Goal: Use online tool/utility: Utilize a website feature to perform a specific function

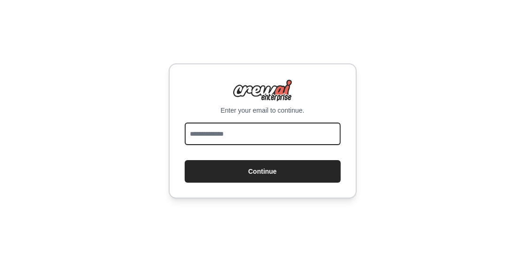
click at [250, 140] on input "email" at bounding box center [263, 134] width 156 height 23
type input "**********"
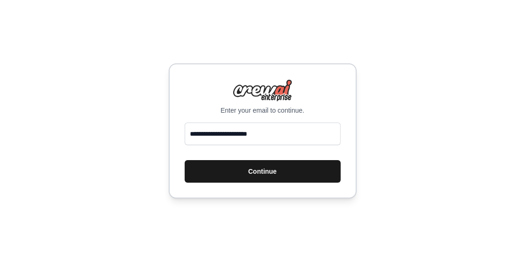
click at [247, 171] on button "Continue" at bounding box center [263, 171] width 156 height 23
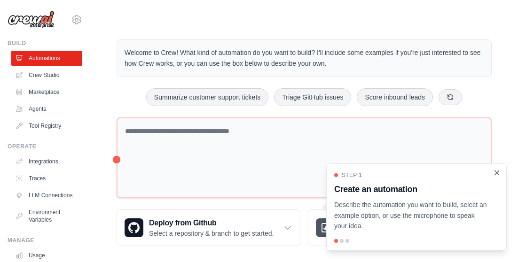
click at [497, 173] on icon "Close walkthrough" at bounding box center [497, 173] width 8 height 8
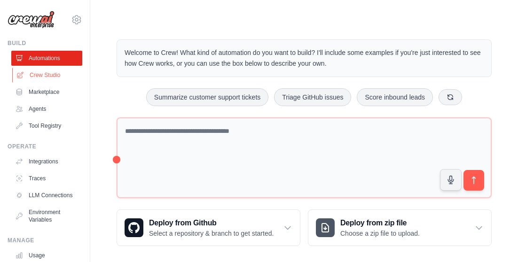
click at [47, 73] on link "Crew Studio" at bounding box center [47, 75] width 71 height 15
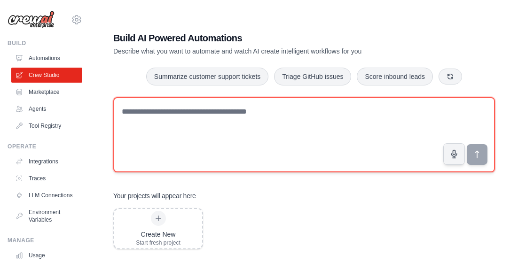
click at [288, 127] on textarea at bounding box center [304, 134] width 382 height 75
paste textarea "**********"
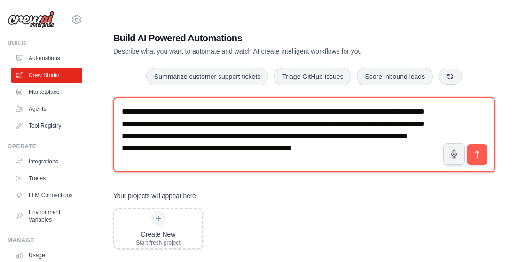
scroll to position [18, 0]
type textarea "**********"
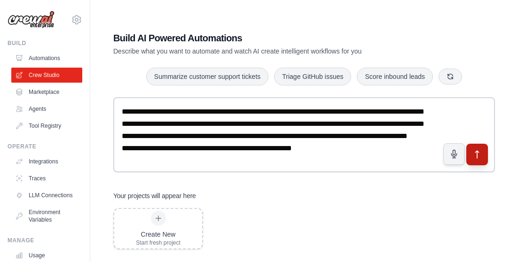
click at [475, 155] on icon "submit" at bounding box center [478, 155] width 10 height 10
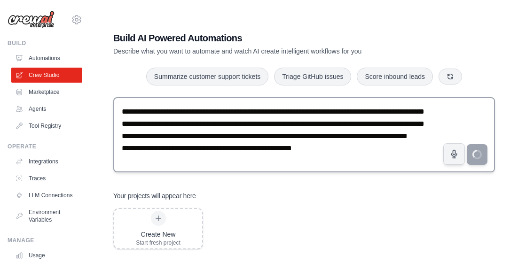
scroll to position [0, 0]
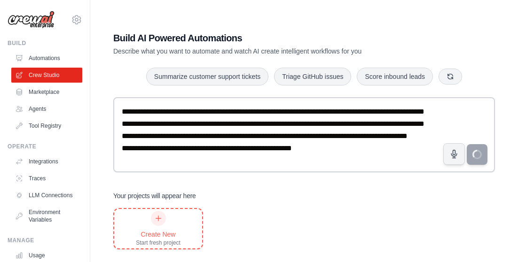
click at [156, 221] on icon at bounding box center [159, 219] width 8 height 8
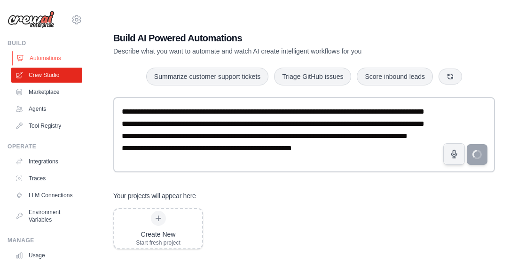
click at [50, 57] on link "Automations" at bounding box center [47, 58] width 71 height 15
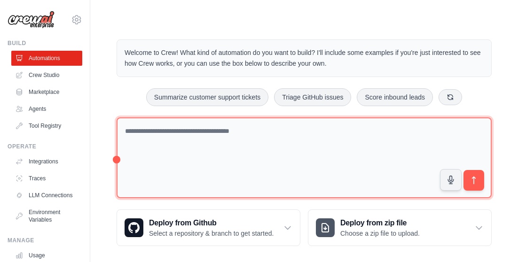
click at [198, 134] on textarea at bounding box center [304, 158] width 375 height 81
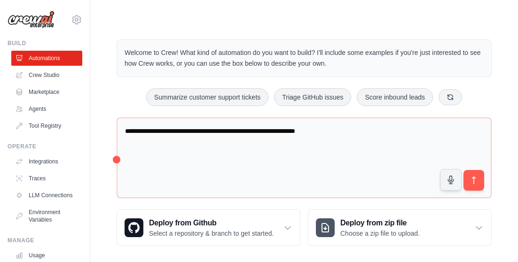
click at [476, 176] on div "Step 1 Create an automation Describe the automation you want to build, select a…" at bounding box center [417, 211] width 172 height 83
click at [473, 177] on div "Step 1 Create an automation Describe the automation you want to build, select a…" at bounding box center [417, 211] width 172 height 83
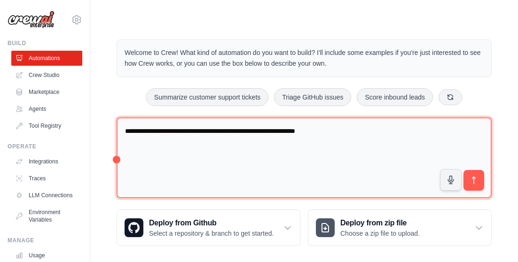
click at [330, 130] on textarea "**********" at bounding box center [304, 158] width 375 height 81
type textarea "**********"
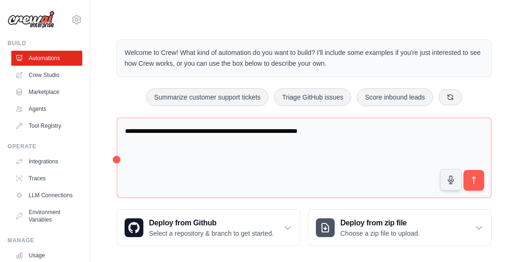
click at [473, 179] on div "Step 1" at bounding box center [412, 181] width 146 height 7
click at [511, 184] on div "**********" at bounding box center [304, 142] width 428 height 237
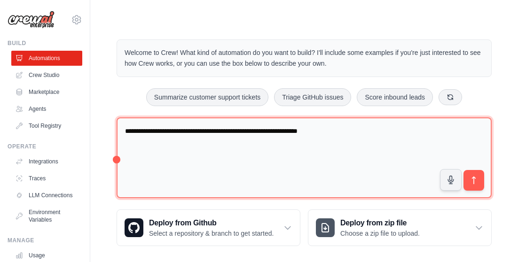
click at [337, 135] on textarea "**********" at bounding box center [304, 158] width 375 height 81
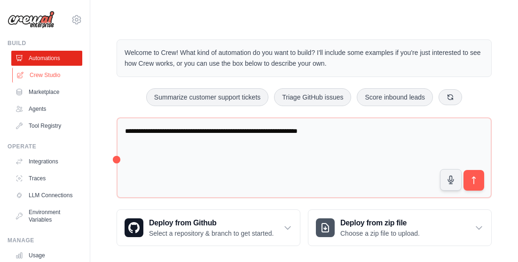
click at [44, 74] on link "Crew Studio" at bounding box center [47, 75] width 71 height 15
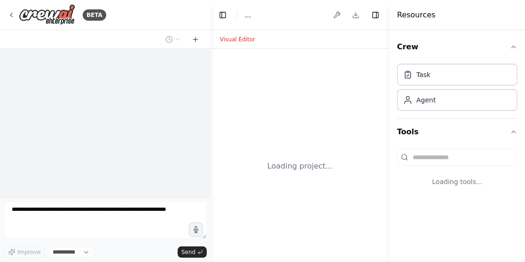
select select "****"
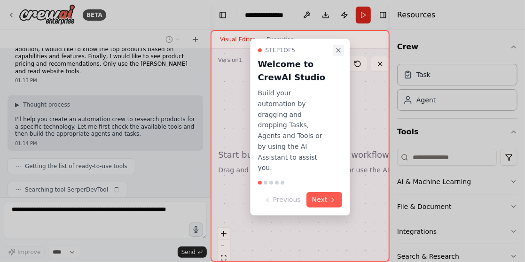
scroll to position [59, 0]
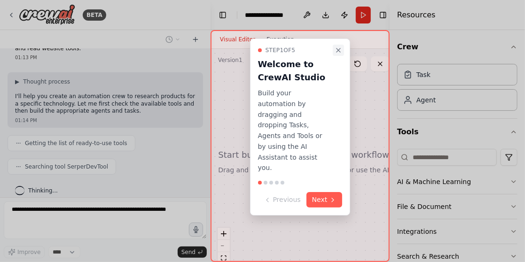
click at [337, 51] on icon "Close walkthrough" at bounding box center [339, 50] width 4 height 4
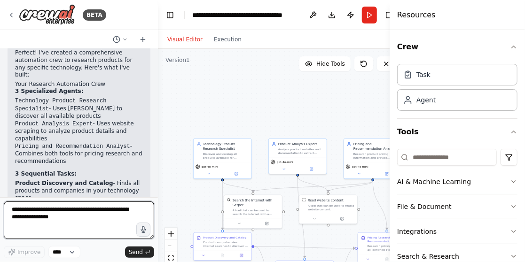
scroll to position [1003, 0]
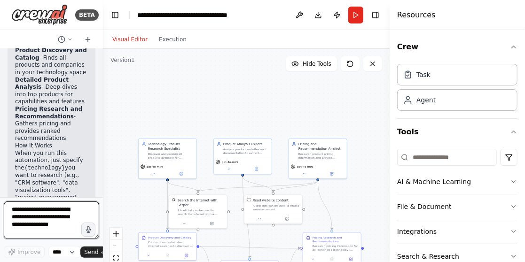
drag, startPoint x: 210, startPoint y: 80, endPoint x: 59, endPoint y: 81, distance: 150.5
click at [59, 81] on div "BETA I want to research all of the product available for a specific technology.…" at bounding box center [51, 131] width 103 height 262
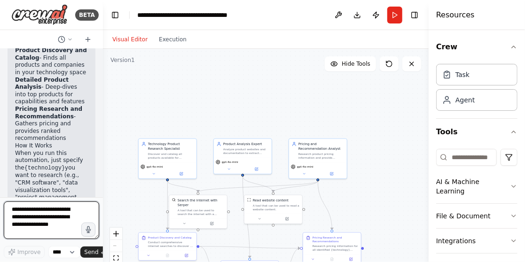
drag, startPoint x: 390, startPoint y: 120, endPoint x: 429, endPoint y: 125, distance: 39.3
click at [429, 125] on div at bounding box center [431, 131] width 4 height 262
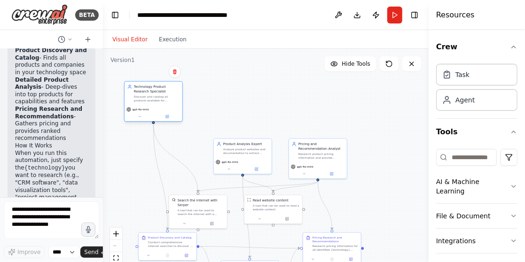
drag, startPoint x: 172, startPoint y: 159, endPoint x: 156, endPoint y: 101, distance: 60.3
click at [156, 101] on div "Technology Product Research Specialist Discover and catalog all products availa…" at bounding box center [154, 94] width 58 height 24
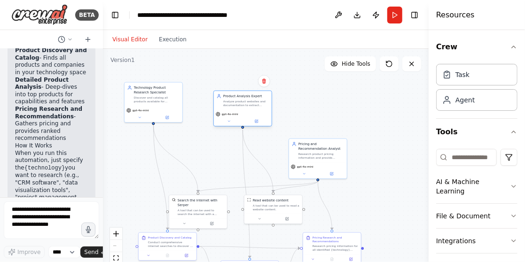
drag, startPoint x: 230, startPoint y: 139, endPoint x: 228, endPoint y: 86, distance: 52.7
click at [228, 91] on div "Product Analysis Expert Analyze product websites and documentation to extract d…" at bounding box center [243, 100] width 58 height 19
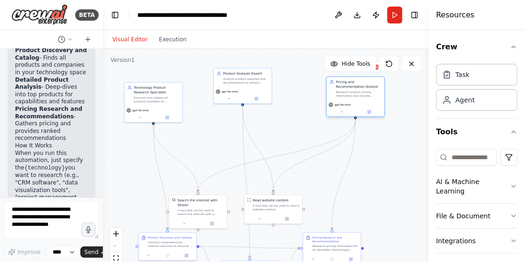
drag, startPoint x: 343, startPoint y: 158, endPoint x: 390, endPoint y: 97, distance: 76.7
click at [382, 90] on div "Research product pricing information and provide comprehensive recommendations …" at bounding box center [359, 94] width 46 height 8
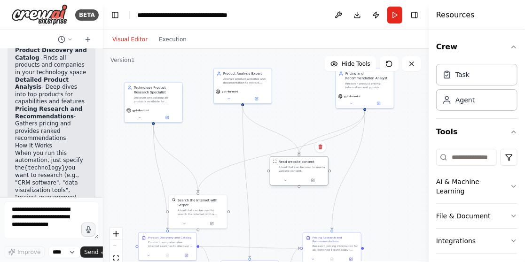
drag, startPoint x: 267, startPoint y: 215, endPoint x: 293, endPoint y: 177, distance: 46.2
click at [294, 177] on div at bounding box center [299, 181] width 58 height 10
drag, startPoint x: 201, startPoint y: 203, endPoint x: 210, endPoint y: 171, distance: 33.1
click at [206, 180] on div "A tool that can be used to search the internet with a search_query. Supports di…" at bounding box center [203, 184] width 47 height 8
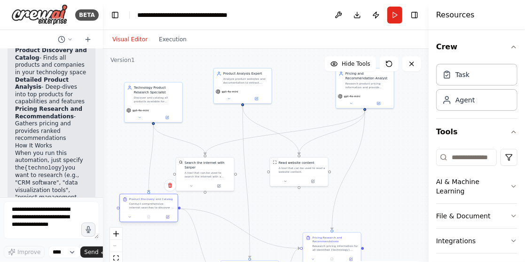
drag, startPoint x: 180, startPoint y: 242, endPoint x: 156, endPoint y: 207, distance: 42.9
click at [156, 207] on div "Conduct comprehensive internet searches to discover all products and solutions …" at bounding box center [152, 206] width 46 height 8
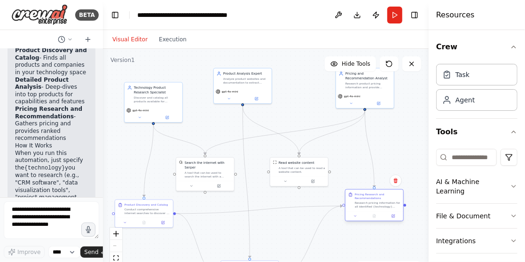
drag, startPoint x: 336, startPoint y: 239, endPoint x: 376, endPoint y: 201, distance: 55.9
click at [376, 201] on div "Pricing Research and Recommendations Research pricing information for all ident…" at bounding box center [378, 201] width 46 height 16
click at [422, 231] on div ".deletable-edge-delete-btn { width: 20px; height: 20px; border: 0px solid #ffff…" at bounding box center [266, 166] width 326 height 235
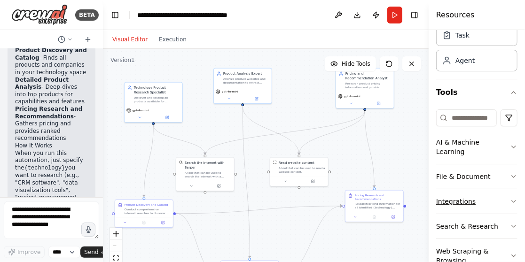
scroll to position [44, 0]
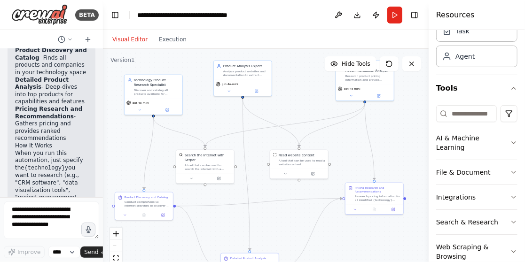
drag, startPoint x: 221, startPoint y: 234, endPoint x: 221, endPoint y: 226, distance: 7.5
click at [221, 226] on div ".deletable-edge-delete-btn { width: 20px; height: 20px; border: 0px solid #ffff…" at bounding box center [266, 166] width 326 height 235
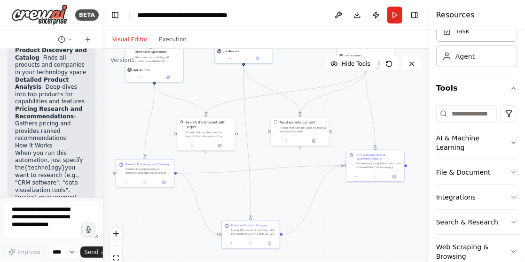
drag, startPoint x: 224, startPoint y: 218, endPoint x: 223, endPoint y: 118, distance: 99.7
click at [223, 118] on div ".deletable-edge-delete-btn { width: 20px; height: 20px; border: 0px solid #ffff…" at bounding box center [266, 166] width 326 height 235
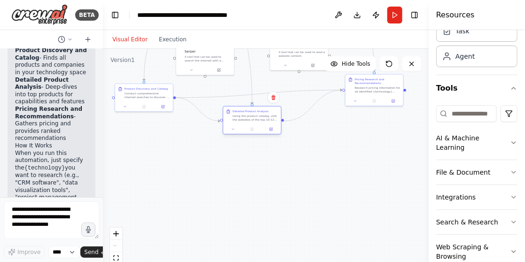
click at [251, 130] on div at bounding box center [252, 130] width 58 height 10
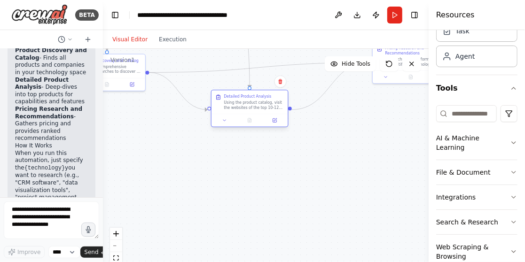
click at [247, 126] on div at bounding box center [250, 120] width 76 height 13
click at [243, 150] on div ".deletable-edge-delete-btn { width: 20px; height: 20px; border: 0px solid #ffff…" at bounding box center [266, 166] width 326 height 235
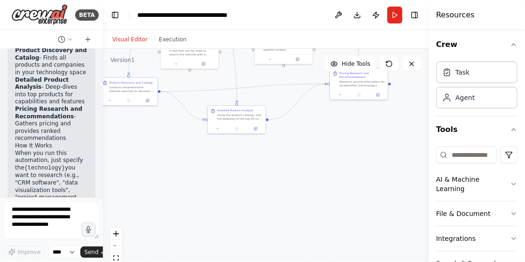
scroll to position [0, 0]
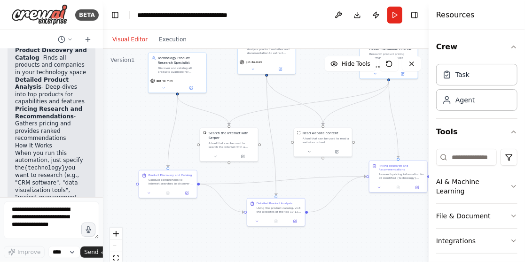
drag, startPoint x: 173, startPoint y: 148, endPoint x: 206, endPoint y: 227, distance: 85.9
click at [206, 227] on div ".deletable-edge-delete-btn { width: 20px; height: 20px; border: 0px solid #ffff…" at bounding box center [266, 166] width 326 height 235
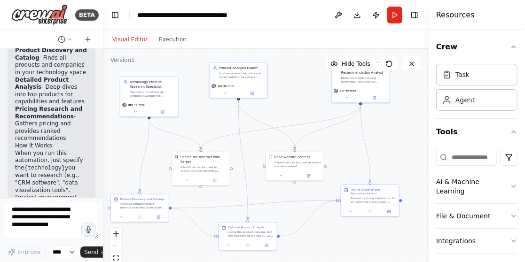
drag, startPoint x: 232, startPoint y: 173, endPoint x: 203, endPoint y: 196, distance: 36.8
click at [203, 196] on div ".deletable-edge-delete-btn { width: 20px; height: 20px; border: 0px solid #ffff…" at bounding box center [266, 166] width 326 height 235
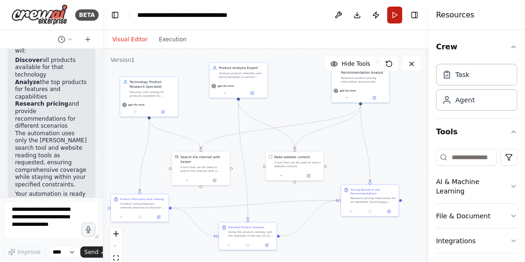
click at [393, 15] on button "Run" at bounding box center [394, 15] width 15 height 17
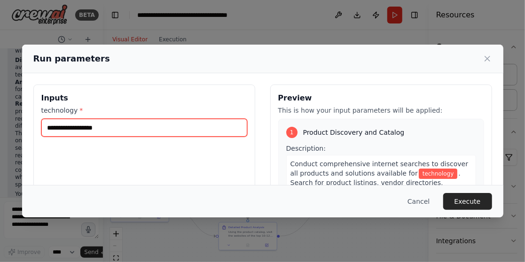
click at [102, 129] on input "technology *" at bounding box center [144, 128] width 206 height 18
click at [100, 129] on input "technology *" at bounding box center [144, 128] width 206 height 18
type input "******"
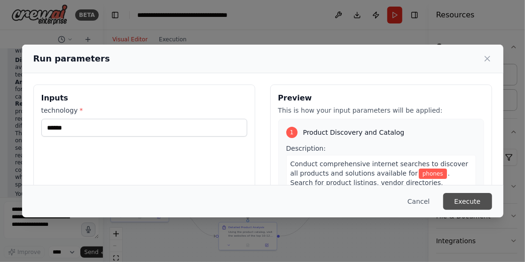
click at [468, 198] on button "Execute" at bounding box center [467, 201] width 49 height 17
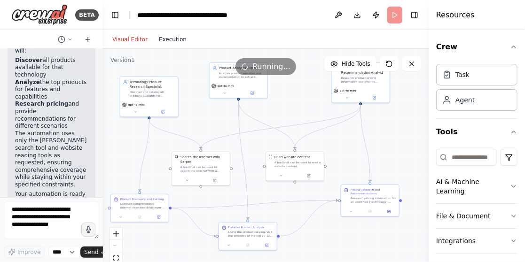
click at [162, 39] on button "Execution" at bounding box center [172, 39] width 39 height 11
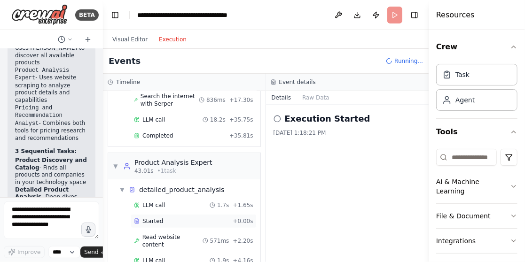
scroll to position [308, 0]
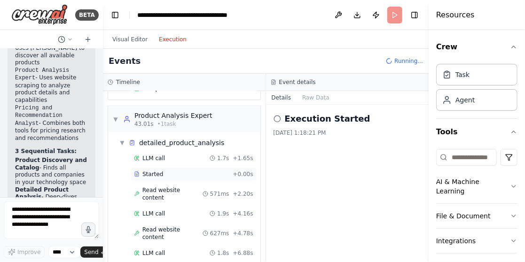
click at [153, 171] on span "Started" at bounding box center [152, 175] width 21 height 8
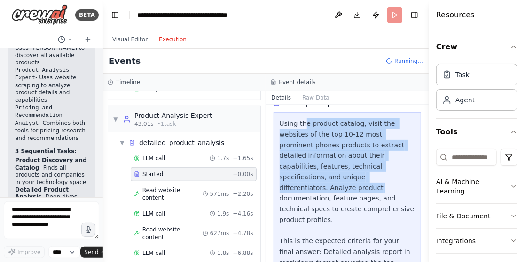
scroll to position [94, 0]
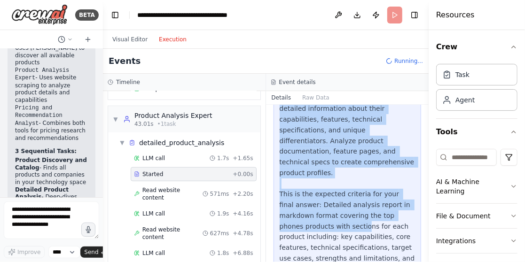
drag, startPoint x: 310, startPoint y: 126, endPoint x: 338, endPoint y: 205, distance: 84.6
click at [338, 205] on div "Using the product catalog, visit the websites of the top 10-12 most prominent p…" at bounding box center [348, 189] width 136 height 236
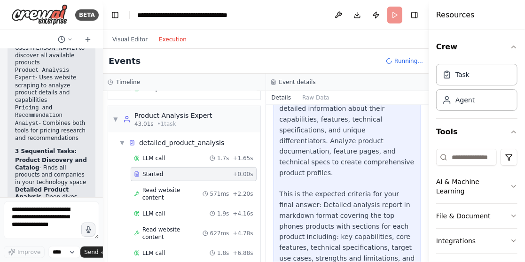
click at [340, 211] on div "Using the product catalog, visit the websites of the top 10-12 most prominent p…" at bounding box center [348, 189] width 136 height 236
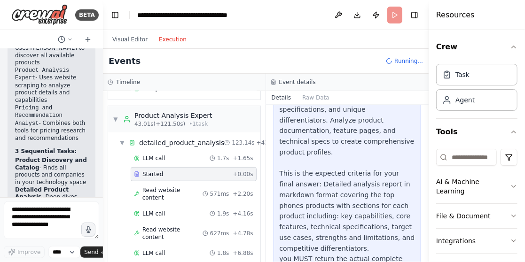
scroll to position [126, 0]
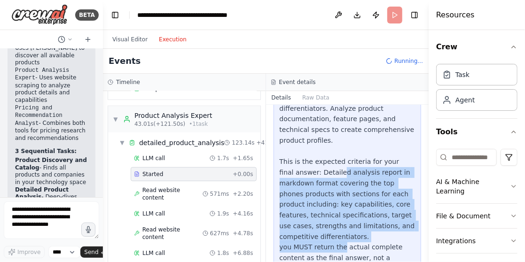
drag, startPoint x: 326, startPoint y: 154, endPoint x: 339, endPoint y: 221, distance: 68.4
click at [339, 221] on div "Using the product catalog, visit the websites of the top 10-12 most prominent p…" at bounding box center [348, 157] width 136 height 236
drag, startPoint x: 349, startPoint y: 230, endPoint x: 336, endPoint y: 146, distance: 84.7
click at [337, 146] on div "Using the product catalog, visit the websites of the top 10-12 most prominent p…" at bounding box center [348, 157] width 136 height 236
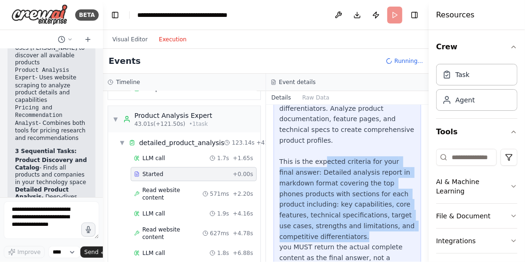
drag, startPoint x: 320, startPoint y: 139, endPoint x: 351, endPoint y: 225, distance: 91.6
click at [350, 221] on div "Using the product catalog, visit the websites of the top 10-12 most prominent p…" at bounding box center [348, 157] width 136 height 236
click at [351, 227] on div "Using the product catalog, visit the websites of the top 10-12 most prominent p…" at bounding box center [348, 157] width 136 height 236
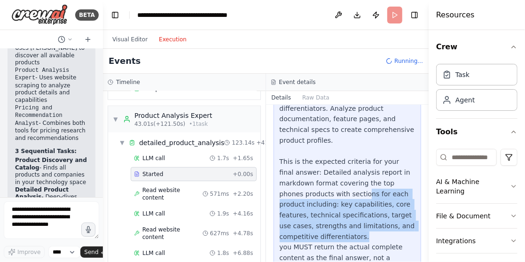
drag, startPoint x: 346, startPoint y: 202, endPoint x: 334, endPoint y: 165, distance: 38.7
click at [336, 167] on div "Using the product catalog, visit the websites of the top 10-12 most prominent p…" at bounding box center [348, 157] width 136 height 236
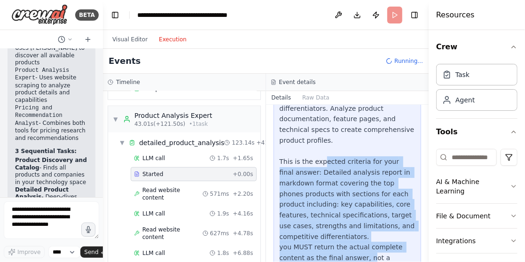
drag, startPoint x: 319, startPoint y: 141, endPoint x: 365, endPoint y: 236, distance: 106.2
click at [365, 236] on div "Using the product catalog, visit the websites of the top 10-12 most prominent p…" at bounding box center [348, 157] width 136 height 236
click at [330, 218] on div "Using the product catalog, visit the websites of the top 10-12 most prominent p…" at bounding box center [348, 157] width 136 height 236
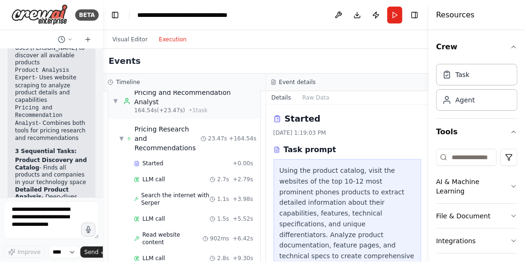
scroll to position [965, 0]
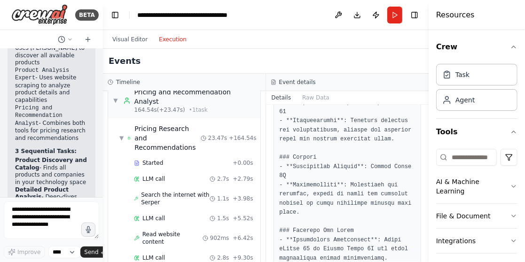
scroll to position [1299, 0]
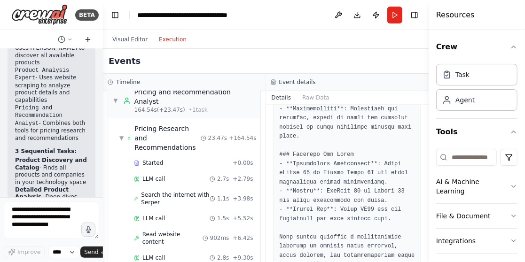
click at [88, 37] on icon at bounding box center [88, 39] width 0 height 4
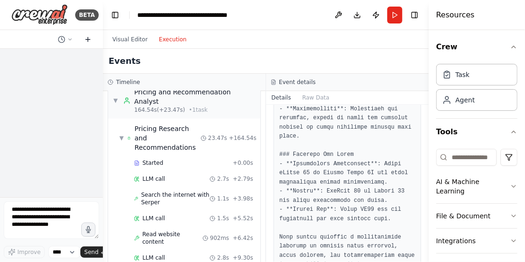
scroll to position [0, 0]
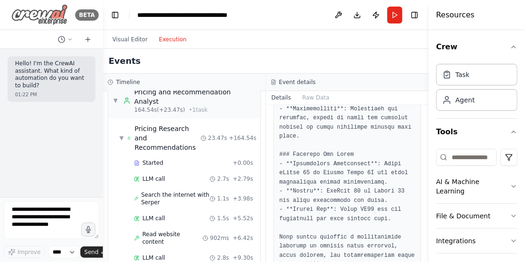
click at [40, 16] on img at bounding box center [39, 14] width 56 height 21
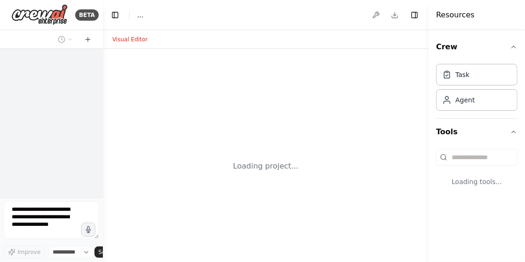
select select "****"
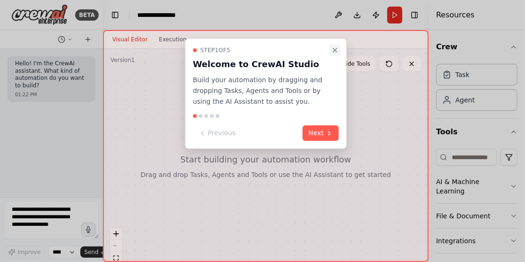
click at [338, 49] on icon "Close walkthrough" at bounding box center [335, 51] width 8 height 8
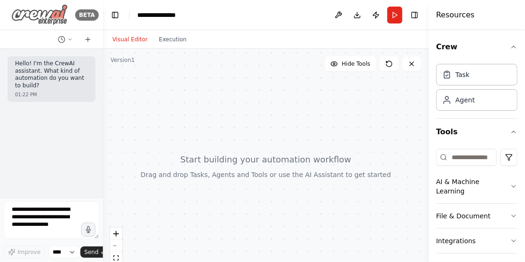
click at [48, 16] on img at bounding box center [39, 14] width 56 height 21
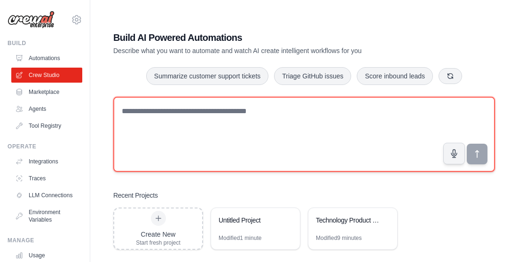
click at [215, 123] on textarea at bounding box center [304, 134] width 382 height 75
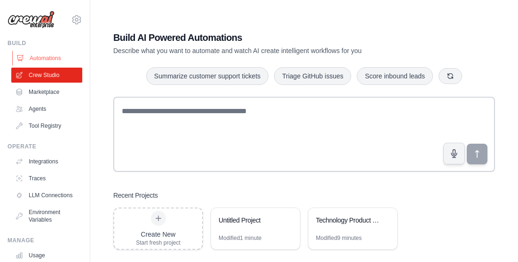
click at [45, 56] on link "Automations" at bounding box center [47, 58] width 71 height 15
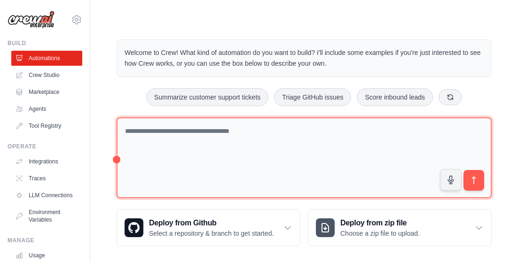
drag, startPoint x: 178, startPoint y: 131, endPoint x: 128, endPoint y: 129, distance: 49.9
click at [128, 129] on textarea at bounding box center [304, 158] width 375 height 81
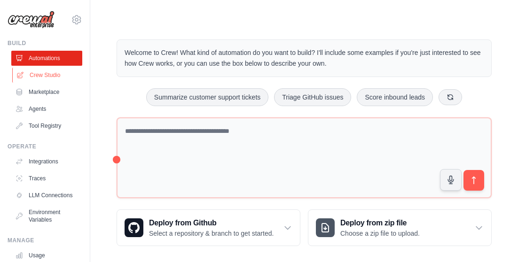
click at [42, 74] on link "Crew Studio" at bounding box center [47, 75] width 71 height 15
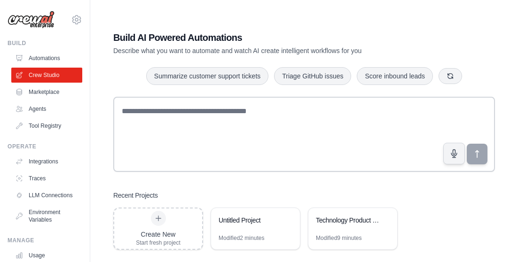
click at [208, 135] on textarea at bounding box center [304, 134] width 382 height 75
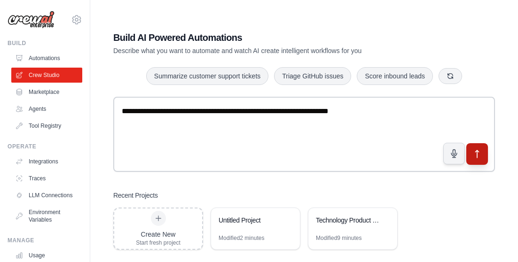
type textarea "**********"
click at [473, 157] on icon "submit" at bounding box center [478, 155] width 10 height 10
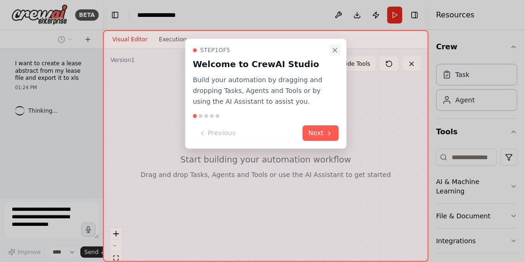
click at [337, 49] on icon "Close walkthrough" at bounding box center [335, 50] width 4 height 4
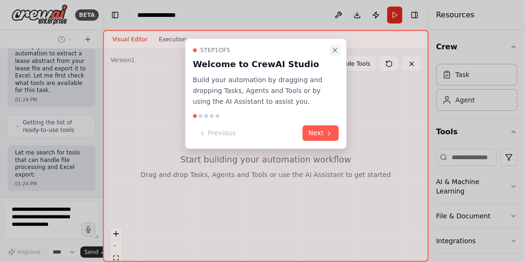
scroll to position [142, 0]
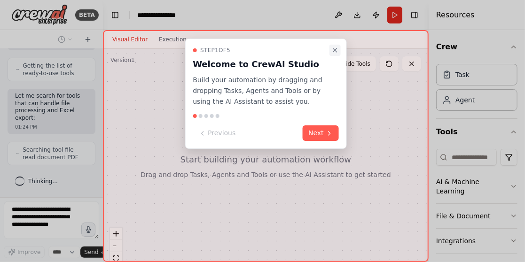
click at [335, 47] on icon "Close walkthrough" at bounding box center [335, 51] width 8 height 8
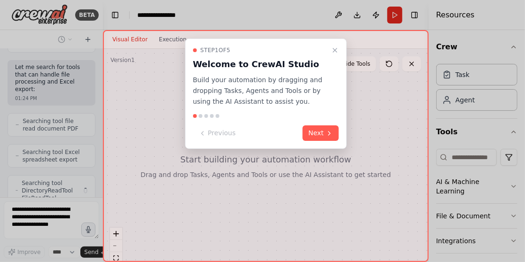
scroll to position [204, 0]
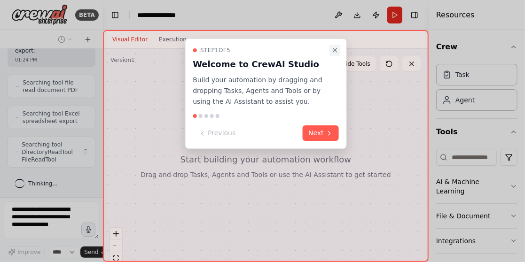
click at [334, 50] on icon "Close walkthrough" at bounding box center [335, 51] width 8 height 8
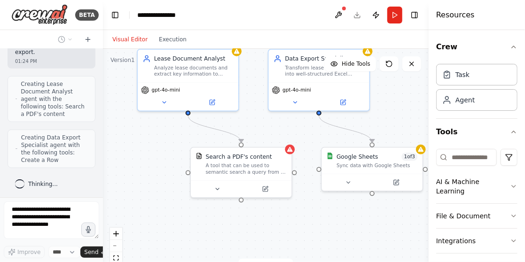
scroll to position [393, 0]
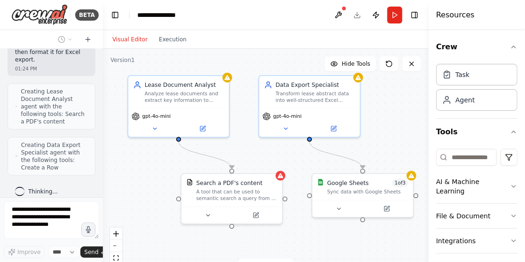
drag, startPoint x: 371, startPoint y: 184, endPoint x: 323, endPoint y: 158, distance: 54.5
click at [323, 158] on div ".deletable-edge-delete-btn { width: 20px; height: 20px; border: 0px solid #ffff…" at bounding box center [266, 166] width 326 height 235
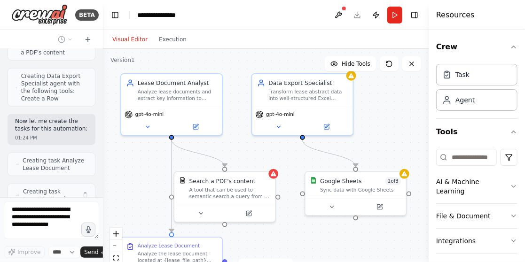
scroll to position [493, 0]
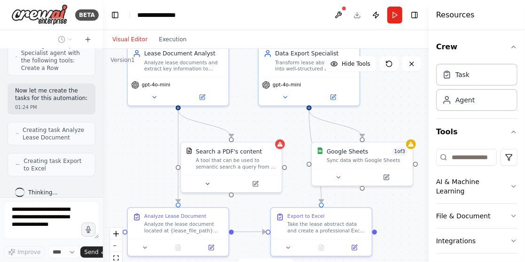
drag, startPoint x: 267, startPoint y: 158, endPoint x: 267, endPoint y: 126, distance: 31.5
click at [267, 126] on div ".deletable-edge-delete-btn { width: 20px; height: 20px; border: 0px solid #ffff…" at bounding box center [266, 166] width 326 height 235
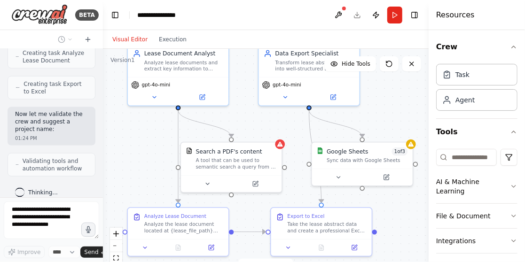
scroll to position [608, 0]
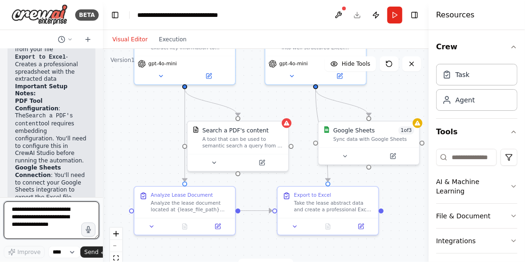
drag, startPoint x: 240, startPoint y: 113, endPoint x: 246, endPoint y: 92, distance: 22.2
click at [246, 92] on div ".deletable-edge-delete-btn { width: 20px; height: 20px; border: 0px solid #ffff…" at bounding box center [266, 166] width 326 height 235
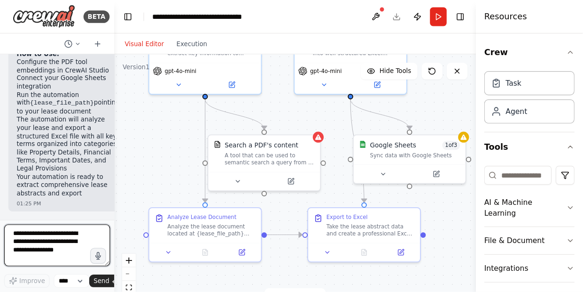
scroll to position [1058, 0]
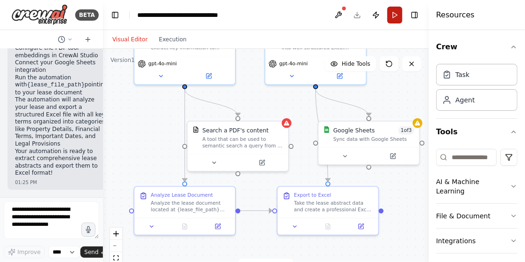
click at [394, 13] on button "Run" at bounding box center [394, 15] width 15 height 17
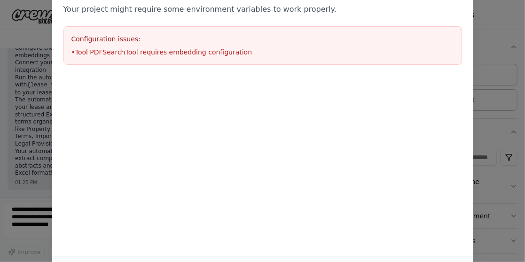
click at [292, 78] on div at bounding box center [262, 81] width 421 height 11
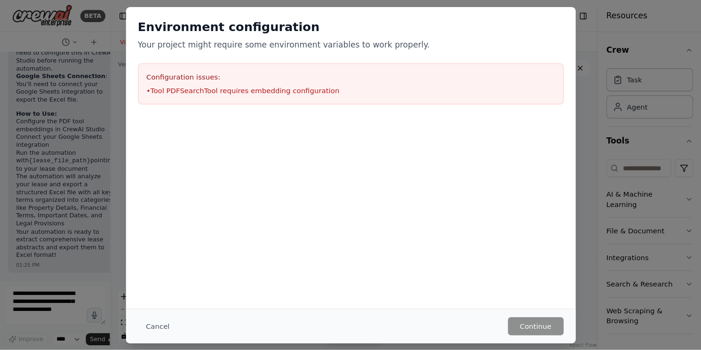
scroll to position [997, 0]
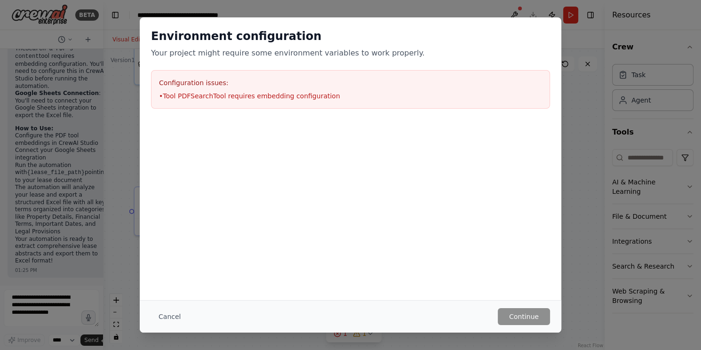
click at [305, 155] on div at bounding box center [350, 167] width 421 height 94
click at [174, 262] on button "Cancel" at bounding box center [169, 316] width 37 height 17
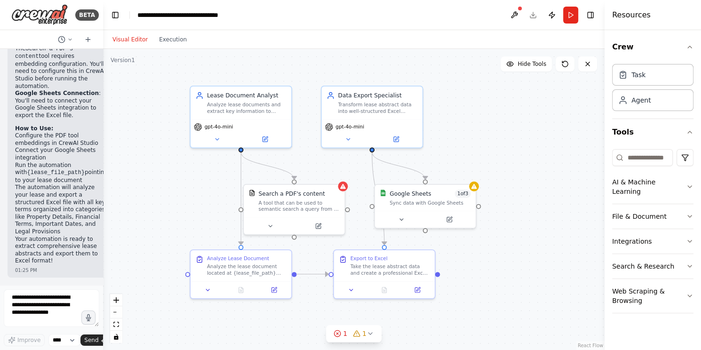
drag, startPoint x: 489, startPoint y: 191, endPoint x: 497, endPoint y: 207, distance: 17.9
click at [497, 207] on div ".deletable-edge-delete-btn { width: 20px; height: 20px; border: 0px solid #ffff…" at bounding box center [353, 199] width 501 height 301
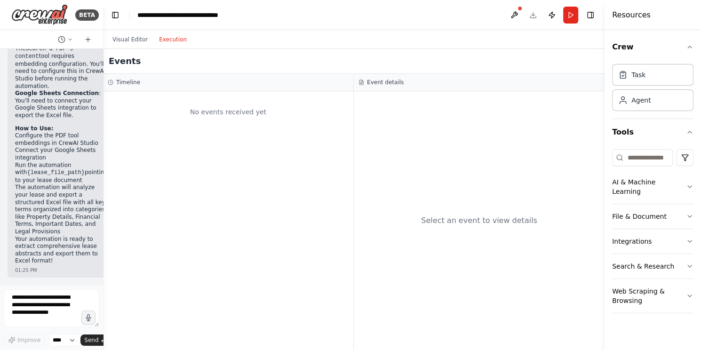
click at [170, 41] on button "Execution" at bounding box center [172, 39] width 39 height 11
click at [120, 40] on button "Visual Editor" at bounding box center [130, 39] width 47 height 11
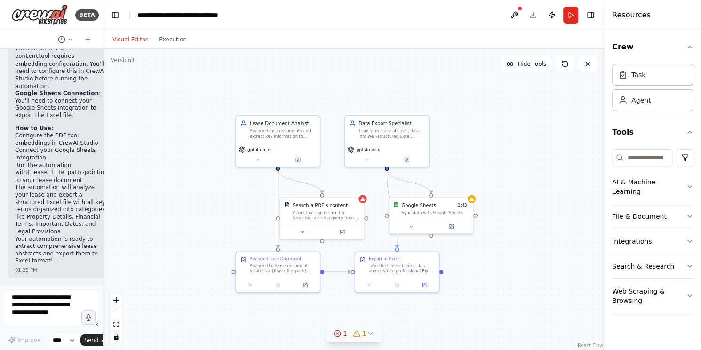
click at [343, 262] on div "1" at bounding box center [340, 333] width 14 height 9
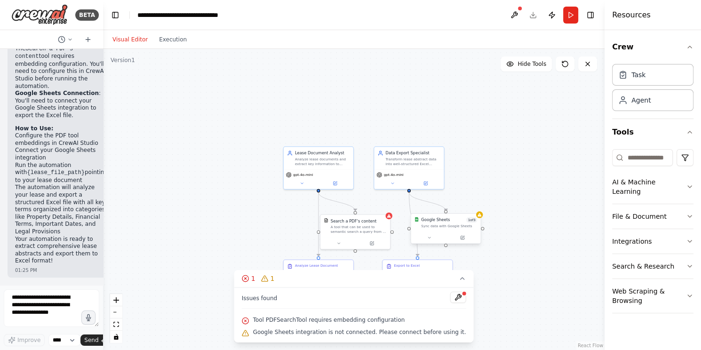
click at [453, 226] on div "Sync data with Google Sheets" at bounding box center [449, 226] width 56 height 5
click at [477, 208] on button at bounding box center [473, 203] width 12 height 12
click at [444, 205] on button "Confirm" at bounding box center [445, 203] width 33 height 11
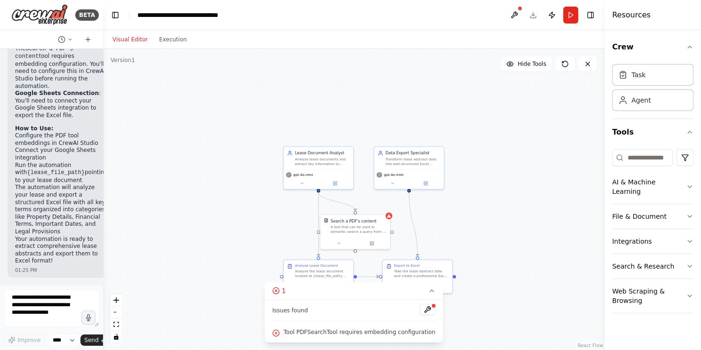
click at [329, 262] on span "Tool PDFSearchTool requires embedding configuration" at bounding box center [360, 332] width 152 height 8
click at [361, 262] on span "Tool PDFSearchTool requires embedding configuration" at bounding box center [360, 332] width 152 height 8
click at [419, 262] on button at bounding box center [427, 309] width 16 height 11
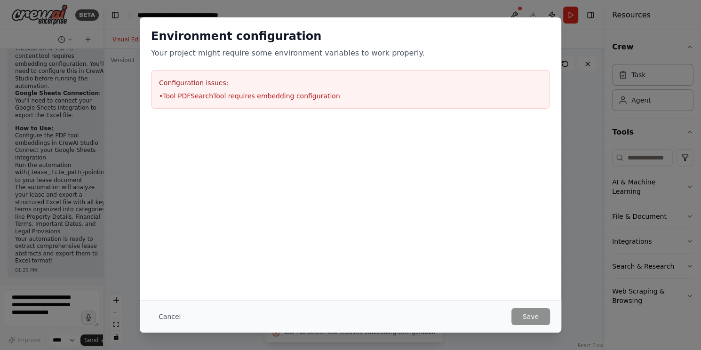
click at [212, 92] on li "• Tool PDFSearchTool requires embedding configuration" at bounding box center [350, 95] width 383 height 9
click at [166, 88] on div "Configuration issues: • Tool PDFSearchTool requires embedding configuration" at bounding box center [350, 89] width 399 height 39
drag, startPoint x: 164, startPoint y: 82, endPoint x: 267, endPoint y: 96, distance: 103.5
click at [260, 96] on div "Configuration issues: • Tool PDFSearchTool requires embedding configuration" at bounding box center [350, 89] width 399 height 39
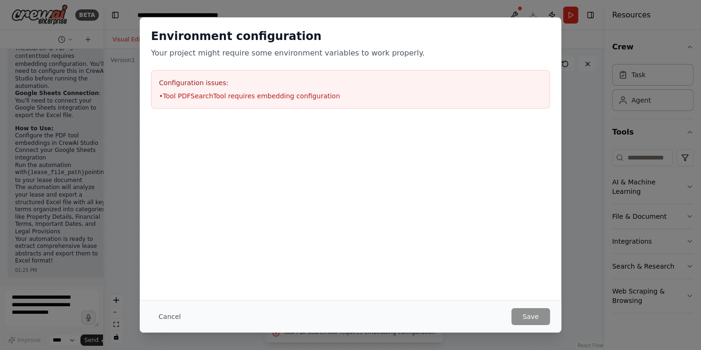
click at [267, 96] on li "• Tool PDFSearchTool requires embedding configuration" at bounding box center [350, 95] width 383 height 9
click at [308, 96] on li "• Tool PDFSearchTool requires embedding configuration" at bounding box center [350, 95] width 383 height 9
drag, startPoint x: 324, startPoint y: 98, endPoint x: 188, endPoint y: 96, distance: 136.4
click at [184, 96] on li "• Tool PDFSearchTool requires embedding configuration" at bounding box center [350, 95] width 383 height 9
click at [189, 97] on li "• Tool PDFSearchTool requires embedding configuration" at bounding box center [350, 95] width 383 height 9
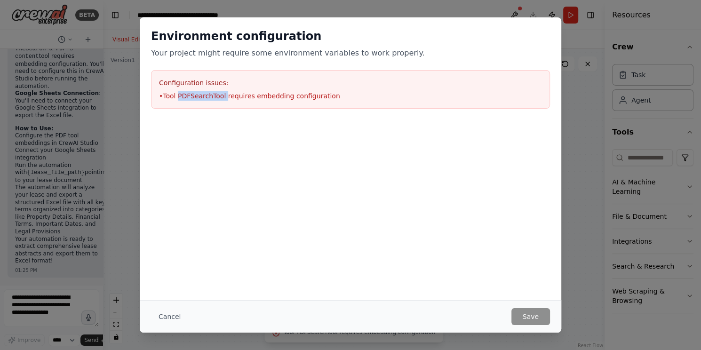
click at [189, 97] on li "• Tool PDFSearchTool requires embedding configuration" at bounding box center [350, 95] width 383 height 9
click at [377, 169] on div at bounding box center [350, 167] width 421 height 94
click at [179, 262] on button "Cancel" at bounding box center [169, 316] width 37 height 17
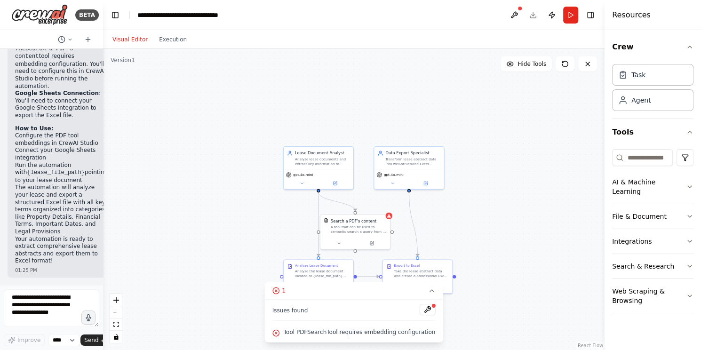
click at [216, 147] on div ".deletable-edge-delete-btn { width: 20px; height: 20px; border: 0px solid #ffff…" at bounding box center [353, 199] width 501 height 301
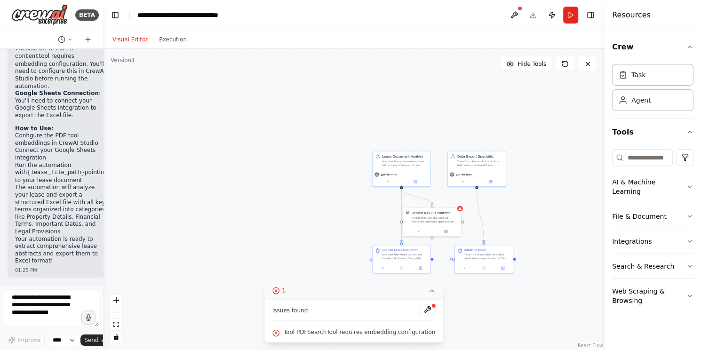
click at [429, 262] on icon at bounding box center [431, 291] width 4 height 2
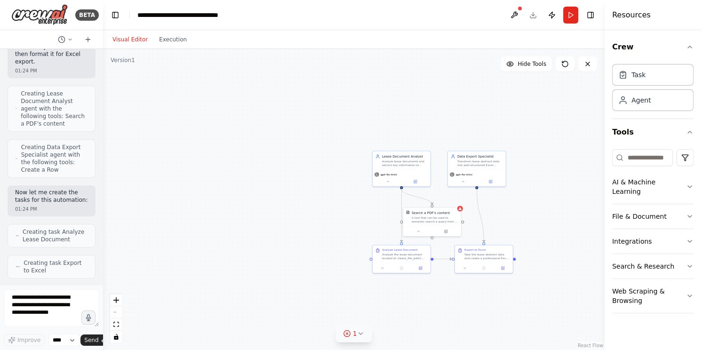
scroll to position [0, 0]
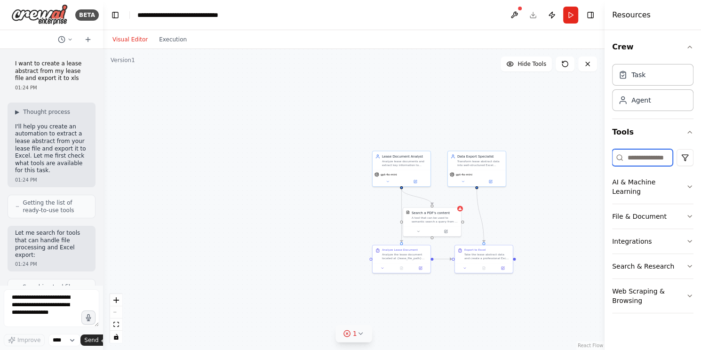
click at [525, 156] on input at bounding box center [642, 157] width 61 height 17
paste input "**********"
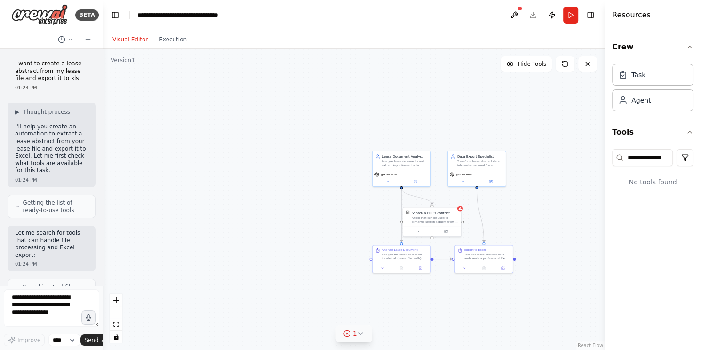
click at [525, 156] on div "**********" at bounding box center [652, 190] width 96 height 320
click at [525, 156] on input "**********" at bounding box center [642, 157] width 61 height 17
click at [525, 158] on input "**********" at bounding box center [642, 157] width 61 height 17
drag, startPoint x: 660, startPoint y: 157, endPoint x: 691, endPoint y: 160, distance: 30.7
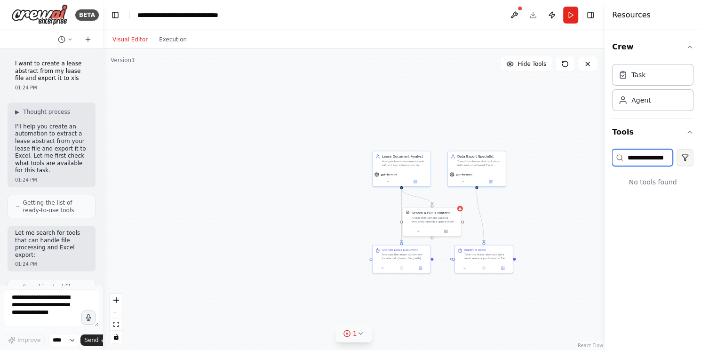
click at [525, 158] on input "**********" at bounding box center [642, 157] width 61 height 17
type input "**********"
click at [440, 219] on div "A tool that can be used to semantic search a query from a PDF's content." at bounding box center [434, 219] width 47 height 8
click at [414, 160] on div "Analyze lease documents and extract key information to create comprehensive lea…" at bounding box center [405, 162] width 46 height 8
click at [427, 214] on div "Search a PDF's content A tool that can be used to semantic search a query from …" at bounding box center [434, 215] width 47 height 13
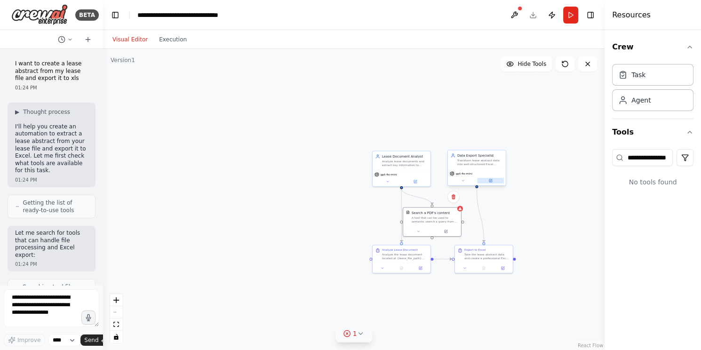
click at [481, 181] on button at bounding box center [490, 181] width 27 height 6
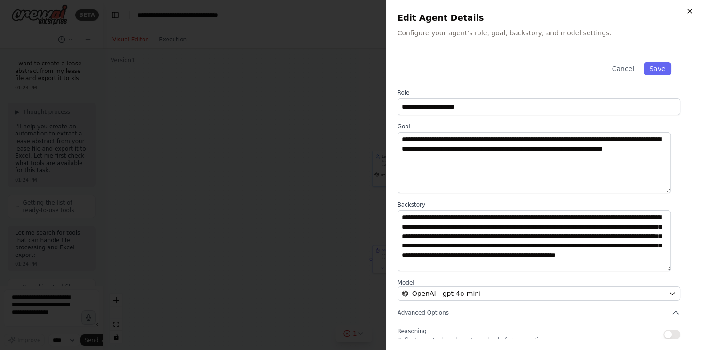
click at [525, 12] on icon "button" at bounding box center [690, 12] width 8 height 8
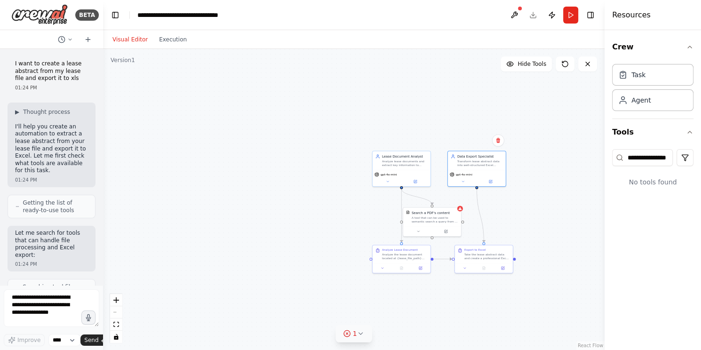
drag, startPoint x: 574, startPoint y: 182, endPoint x: 562, endPoint y: 183, distance: 11.8
click at [525, 183] on div ".deletable-edge-delete-btn { width: 20px; height: 20px; border: 0px solid #ffff…" at bounding box center [353, 199] width 501 height 301
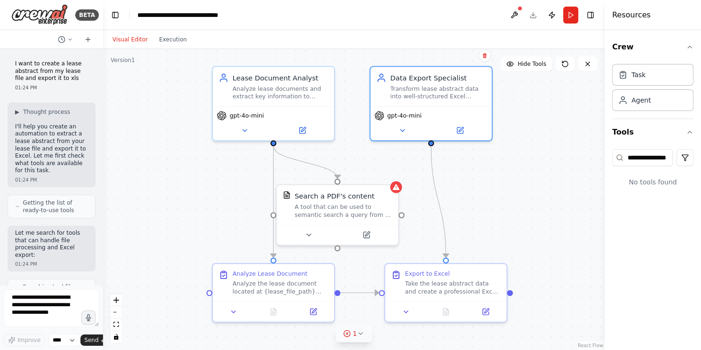
drag, startPoint x: 561, startPoint y: 201, endPoint x: 563, endPoint y: 153, distance: 48.0
click at [525, 153] on div ".deletable-edge-delete-btn { width: 20px; height: 20px; border: 0px solid #ffff…" at bounding box center [353, 199] width 501 height 301
click at [301, 126] on icon at bounding box center [302, 129] width 6 height 6
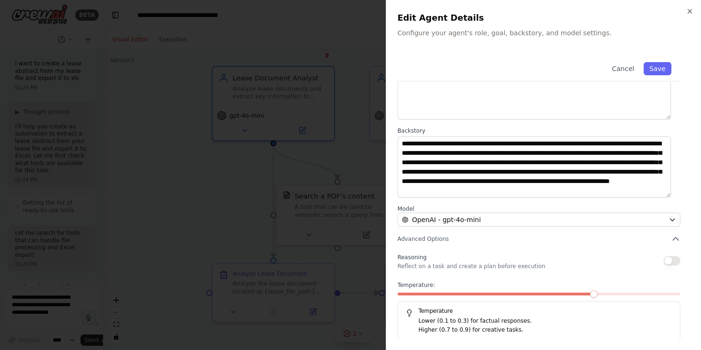
scroll to position [75, 0]
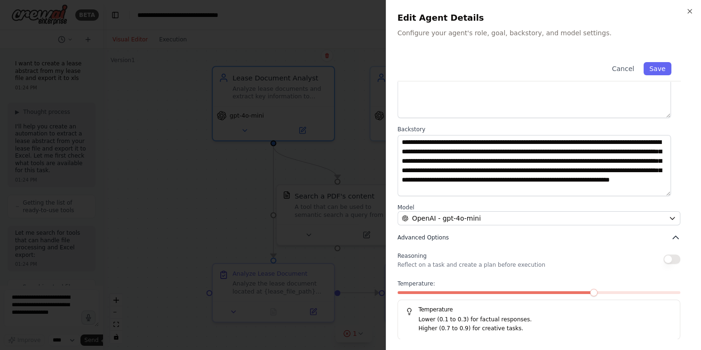
click at [438, 239] on span "Advanced Options" at bounding box center [422, 238] width 51 height 8
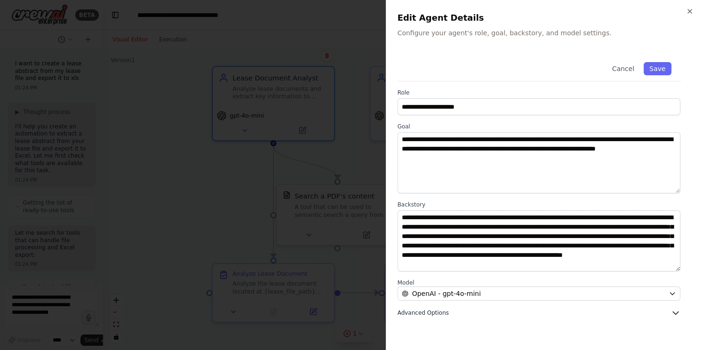
scroll to position [0, 0]
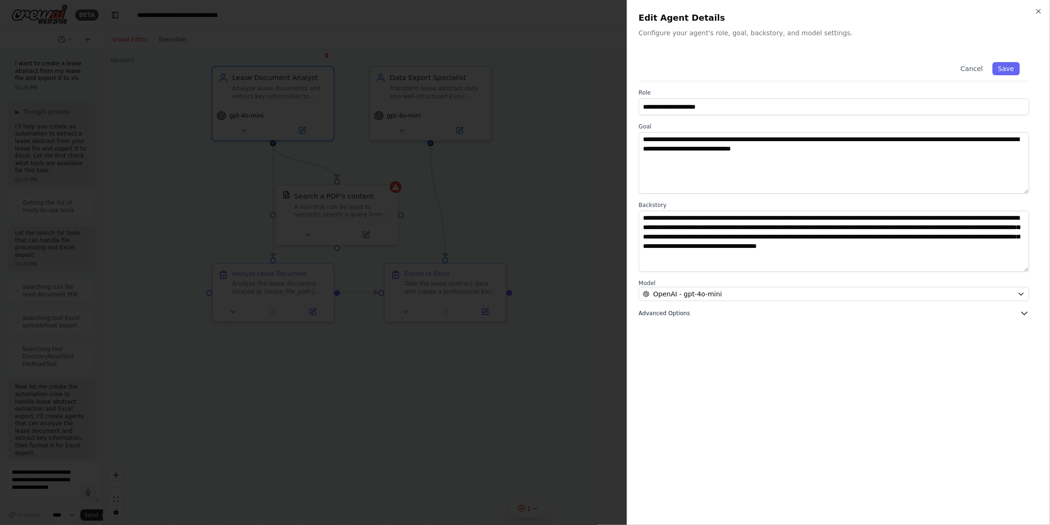
click at [525, 262] on button "Advanced Options" at bounding box center [834, 312] width 391 height 9
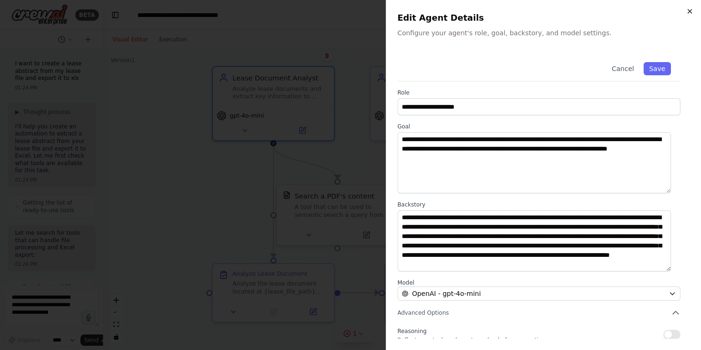
drag, startPoint x: 686, startPoint y: 3, endPoint x: 686, endPoint y: 9, distance: 6.6
click at [525, 4] on div "**********" at bounding box center [543, 175] width 315 height 350
click at [525, 13] on icon "button" at bounding box center [690, 12] width 8 height 8
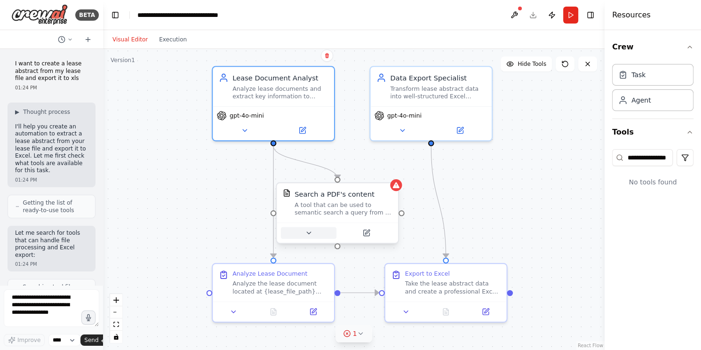
click at [309, 232] on icon at bounding box center [309, 233] width 4 height 2
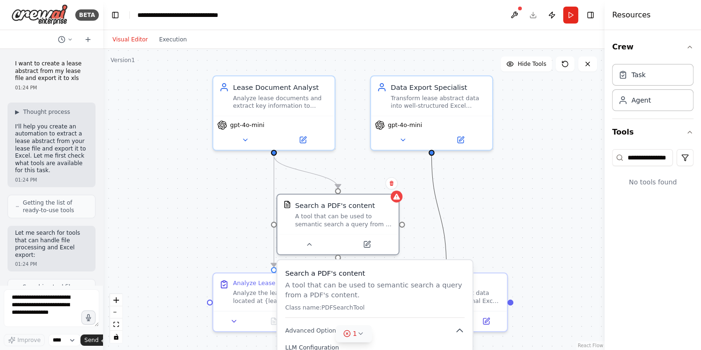
click at [441, 237] on icon "Edge from 98a555da-5aa7-47b1-a4d6-d062359faa73 to 52cd9a27-ebe6-4003-8583-b4dd4…" at bounding box center [438, 211] width 15 height 111
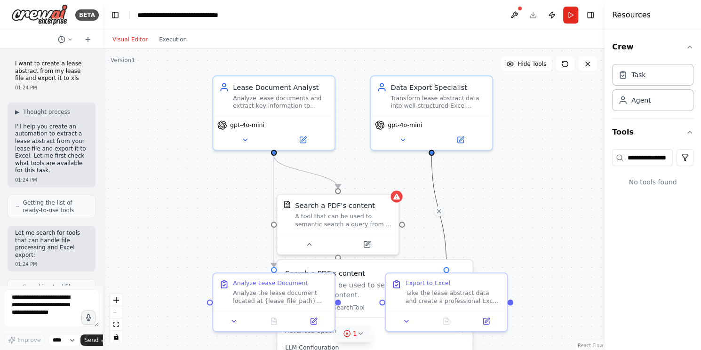
click at [525, 253] on div ".deletable-edge-delete-btn { width: 20px; height: 20px; border: 0px solid #ffff…" at bounding box center [353, 199] width 501 height 301
click at [370, 246] on icon at bounding box center [367, 242] width 8 height 8
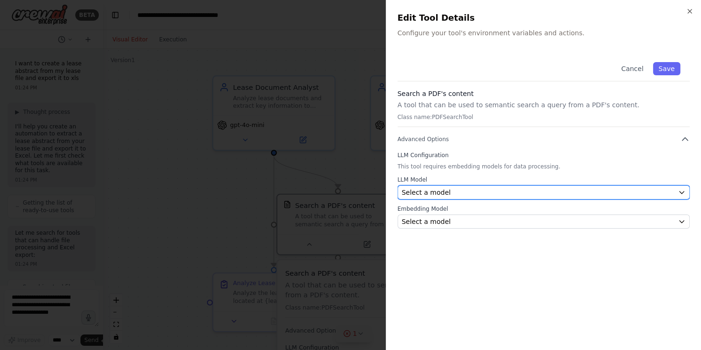
click at [472, 189] on div "Select a model" at bounding box center [538, 192] width 273 height 9
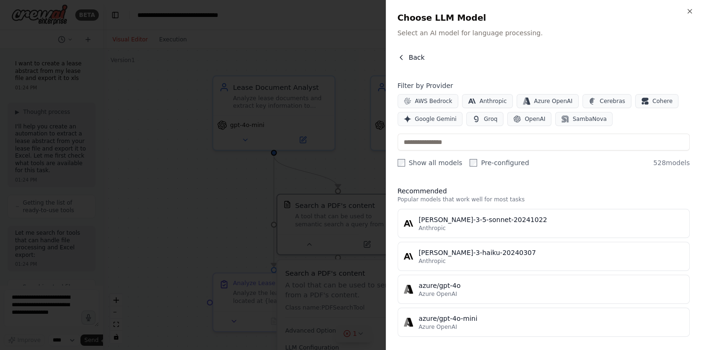
click at [409, 59] on span "Back" at bounding box center [417, 57] width 16 height 9
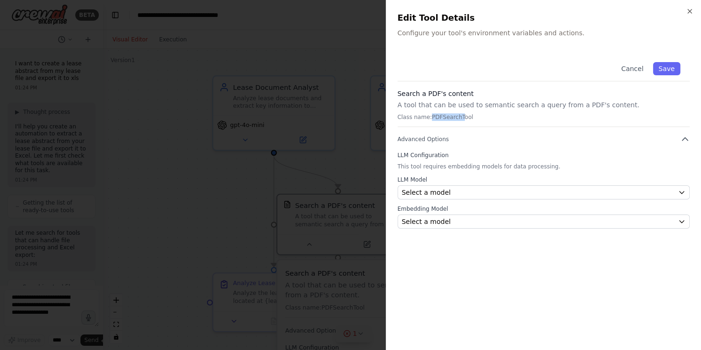
drag, startPoint x: 428, startPoint y: 115, endPoint x: 459, endPoint y: 115, distance: 31.0
click at [457, 115] on p "Class name: PDFSearchTool" at bounding box center [543, 117] width 292 height 8
click at [459, 115] on p "Class name: PDFSearchTool" at bounding box center [543, 117] width 292 height 8
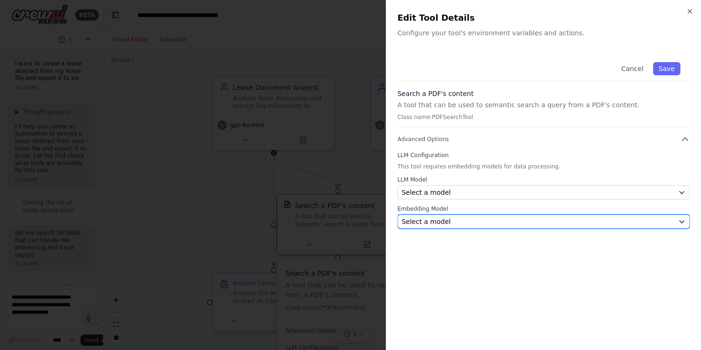
click at [487, 221] on div "Select a model" at bounding box center [538, 221] width 273 height 9
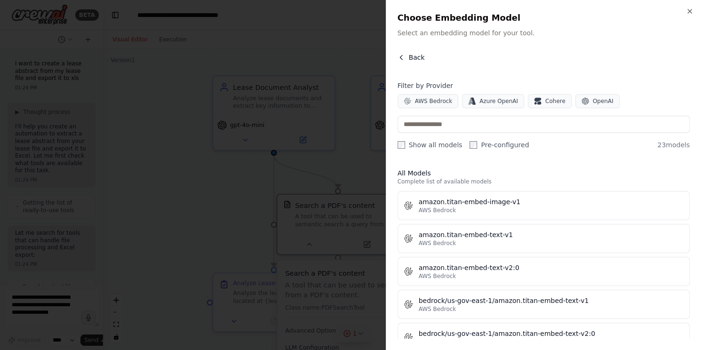
click at [415, 57] on span "Back" at bounding box center [417, 57] width 16 height 9
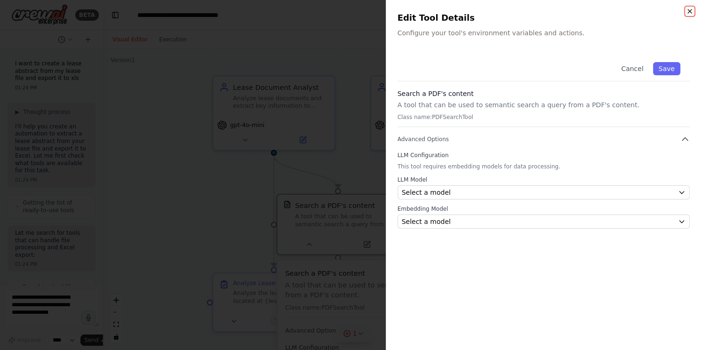
click at [525, 10] on icon "button" at bounding box center [690, 12] width 8 height 8
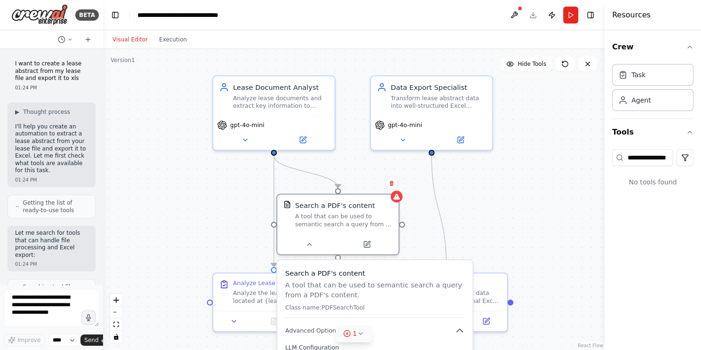
click at [523, 212] on div ".deletable-edge-delete-btn { width: 20px; height: 20px; border: 0px solid #ffff…" at bounding box center [353, 199] width 501 height 301
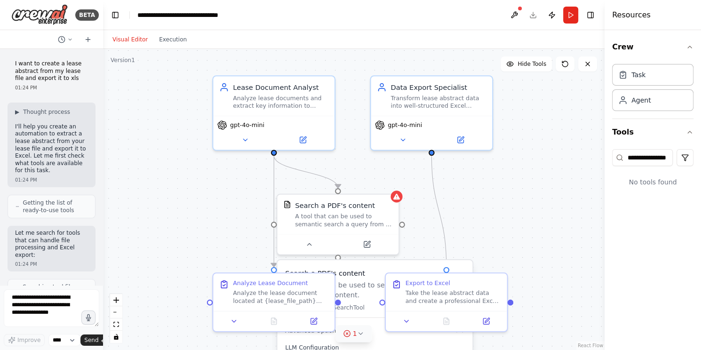
click at [525, 262] on div ".deletable-edge-delete-btn { width: 20px; height: 20px; border: 0px solid #ffff…" at bounding box center [353, 199] width 501 height 301
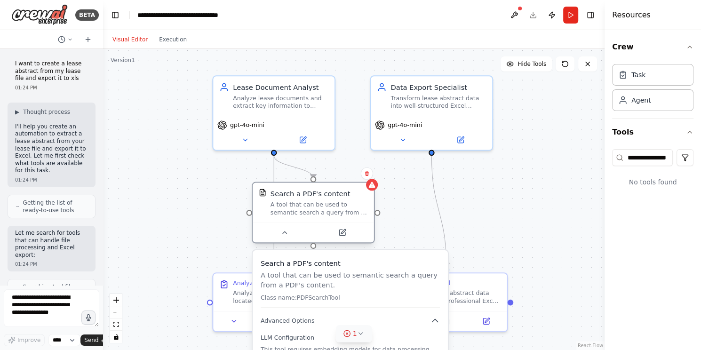
drag, startPoint x: 342, startPoint y: 209, endPoint x: 320, endPoint y: 200, distance: 24.3
click at [320, 200] on div "Search a PDF's content A tool that can be used to semantic search a query from …" at bounding box center [318, 203] width 97 height 28
click at [366, 173] on icon at bounding box center [367, 174] width 6 height 6
click at [337, 178] on button "Confirm" at bounding box center [339, 173] width 33 height 11
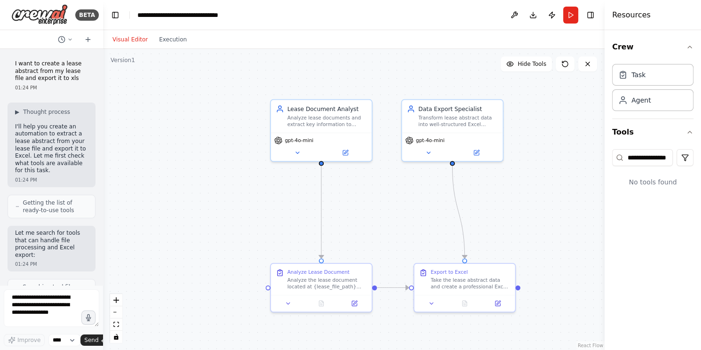
click at [525, 12] on button "Run" at bounding box center [570, 15] width 15 height 17
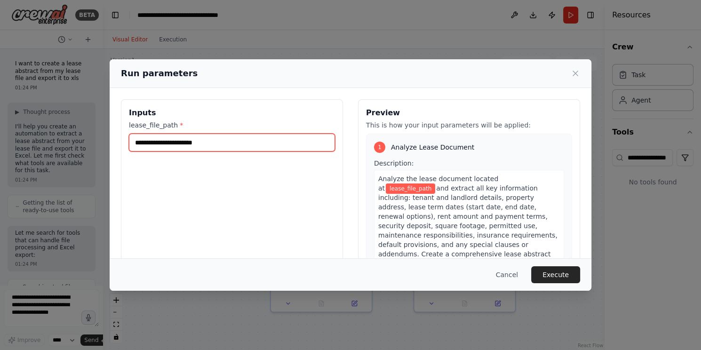
click at [210, 141] on input "lease_file_path *" at bounding box center [232, 143] width 206 height 18
click at [224, 138] on input "lease_file_path *" at bounding box center [232, 143] width 206 height 18
click at [266, 139] on input "lease_file_path *" at bounding box center [232, 143] width 206 height 18
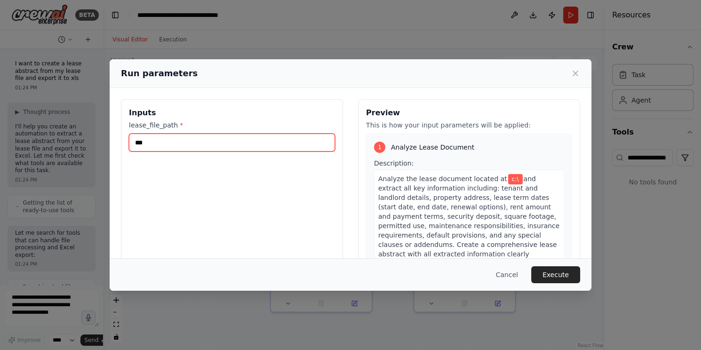
click at [240, 147] on input "***" at bounding box center [232, 143] width 206 height 18
drag, startPoint x: 209, startPoint y: 139, endPoint x: 116, endPoint y: 139, distance: 93.6
click at [116, 139] on div "Inputs lease_file_path * *** Preview This is how your input parameters will be …" at bounding box center [350, 210] width 481 height 245
paste input "**********"
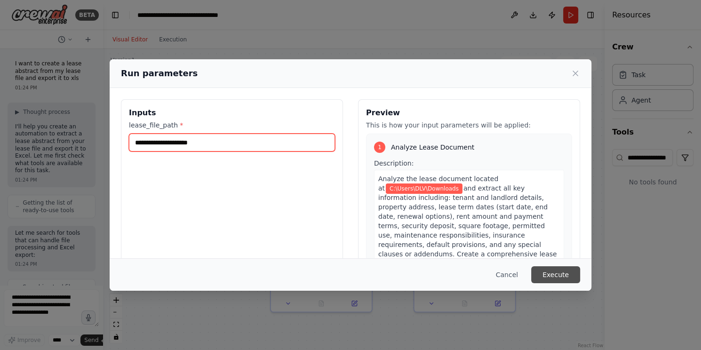
type input "**********"
click at [525, 262] on button "Execute" at bounding box center [555, 274] width 49 height 17
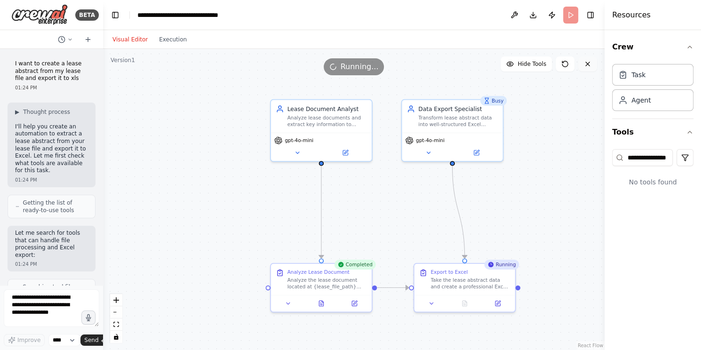
click at [525, 64] on button at bounding box center [587, 63] width 19 height 15
click at [170, 47] on div "Visual Editor Execution" at bounding box center [150, 39] width 86 height 19
click at [171, 41] on button "Execution" at bounding box center [172, 39] width 39 height 11
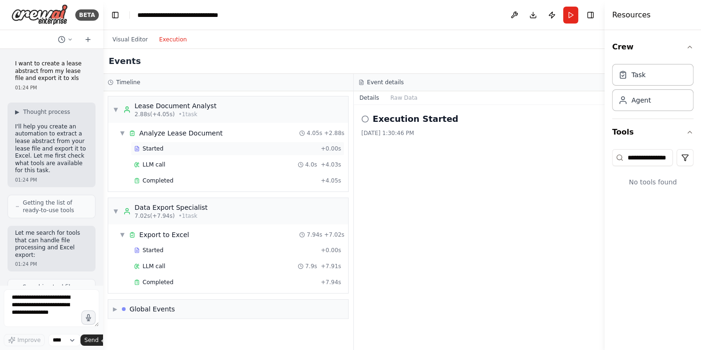
click at [163, 148] on div "Started" at bounding box center [225, 149] width 183 height 8
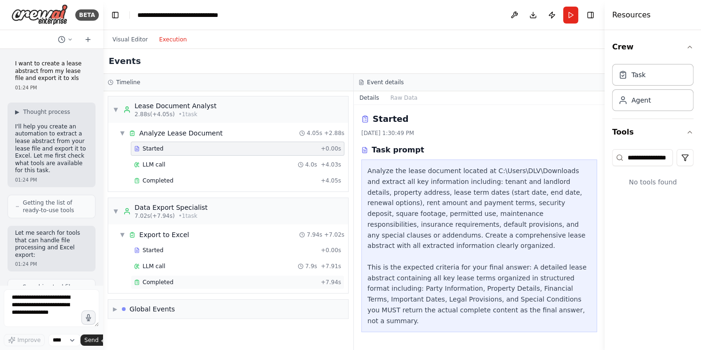
click at [200, 262] on div "Completed" at bounding box center [225, 282] width 183 height 8
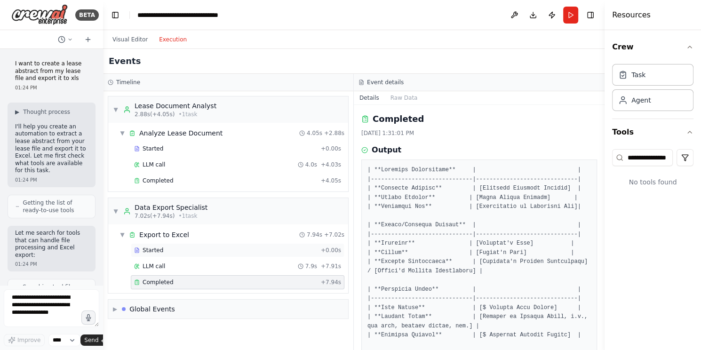
click at [172, 247] on div "Started" at bounding box center [225, 250] width 183 height 8
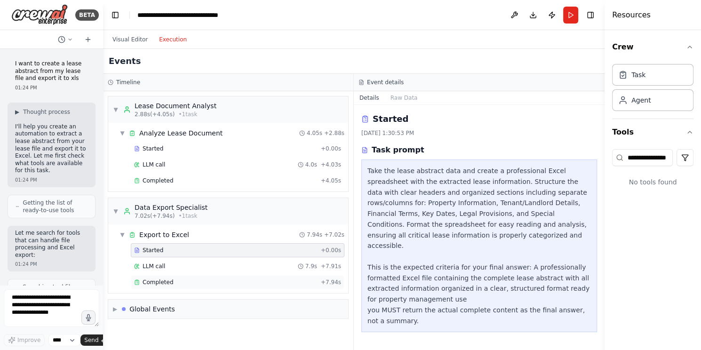
click at [240, 262] on div "Completed" at bounding box center [225, 282] width 183 height 8
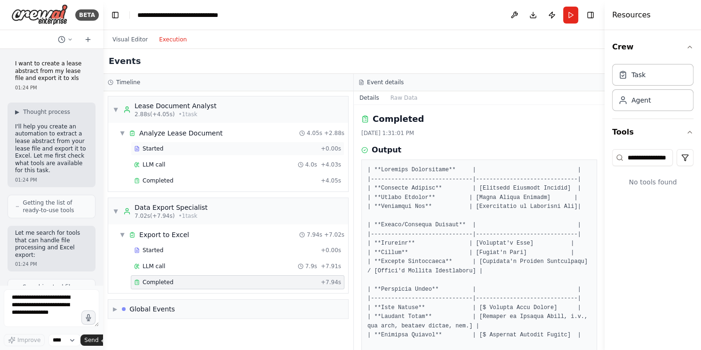
click at [184, 150] on div "Started" at bounding box center [225, 149] width 183 height 8
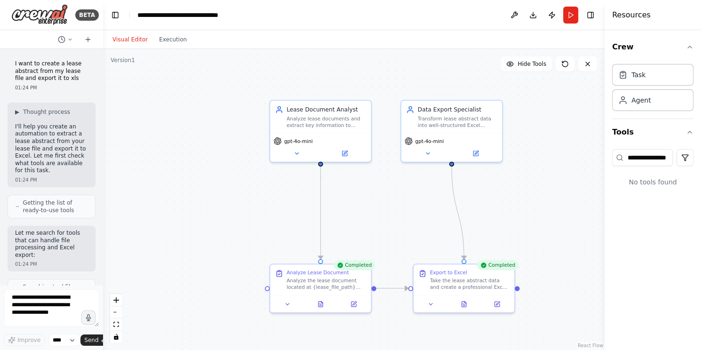
click at [125, 38] on button "Visual Editor" at bounding box center [130, 39] width 47 height 11
click at [525, 13] on button "Run" at bounding box center [570, 15] width 15 height 17
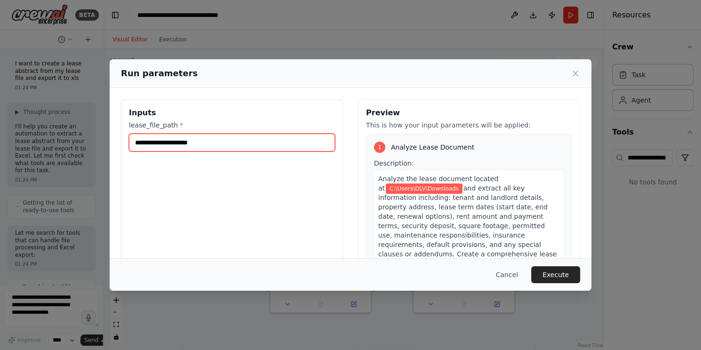
drag, startPoint x: 229, startPoint y: 143, endPoint x: 105, endPoint y: 143, distance: 124.1
click at [105, 143] on div "**********" at bounding box center [350, 175] width 701 height 350
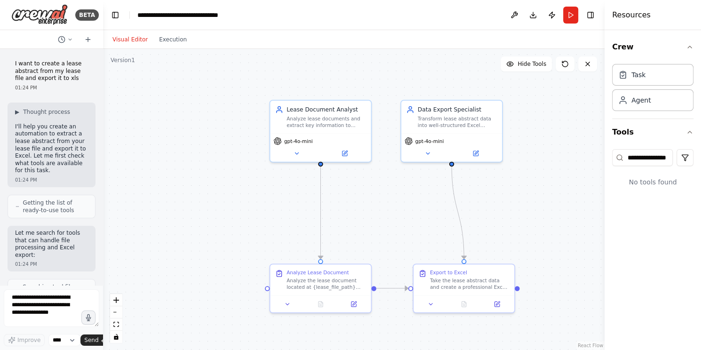
click at [525, 15] on button "Run" at bounding box center [570, 15] width 15 height 17
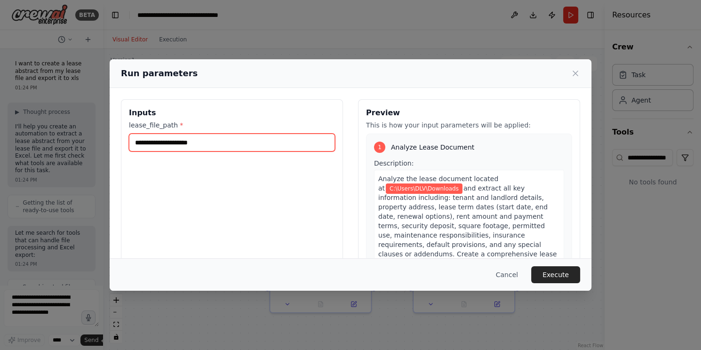
drag, startPoint x: 236, startPoint y: 145, endPoint x: 133, endPoint y: 141, distance: 103.5
click at [133, 141] on input "**********" at bounding box center [232, 143] width 206 height 18
paste input "*****"
type input "**********"
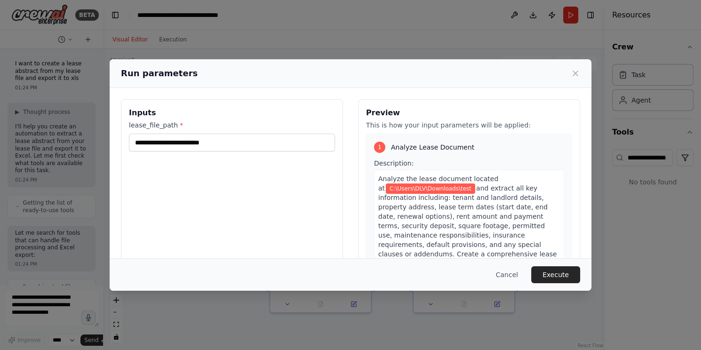
click at [266, 169] on div "**********" at bounding box center [232, 210] width 222 height 223
click at [525, 262] on button "Execute" at bounding box center [555, 274] width 49 height 17
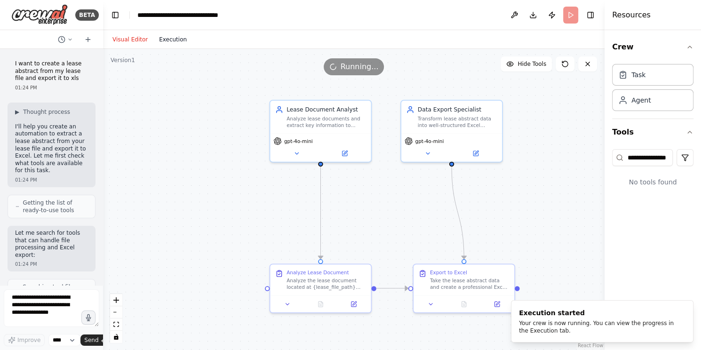
click at [168, 38] on button "Execution" at bounding box center [172, 39] width 39 height 11
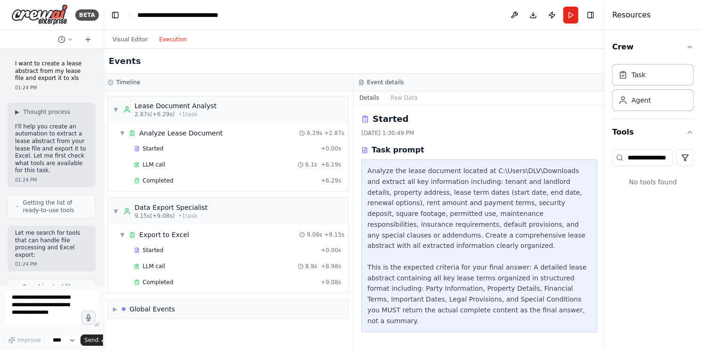
click at [493, 147] on div "Task prompt" at bounding box center [479, 149] width 236 height 11
click at [185, 262] on div "Completed" at bounding box center [225, 282] width 183 height 8
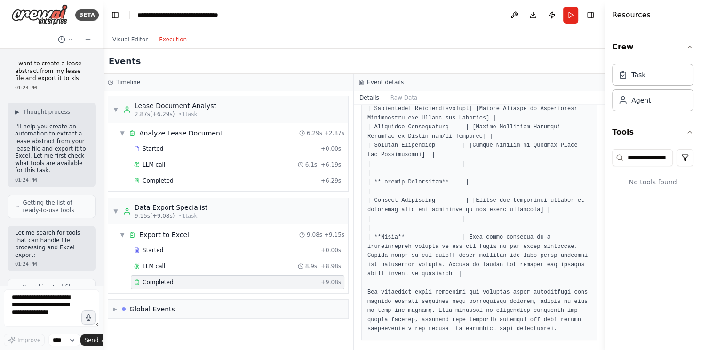
scroll to position [505, 0]
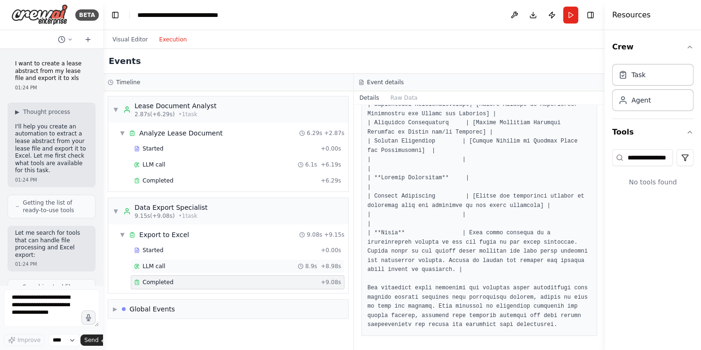
click at [177, 262] on div "LLM call 8.9s + 8.98s" at bounding box center [237, 266] width 207 height 8
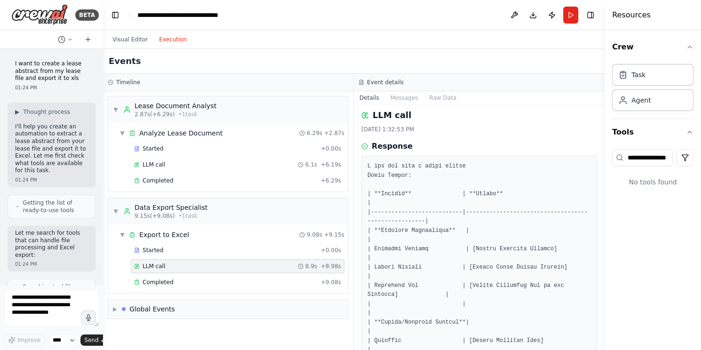
scroll to position [0, 0]
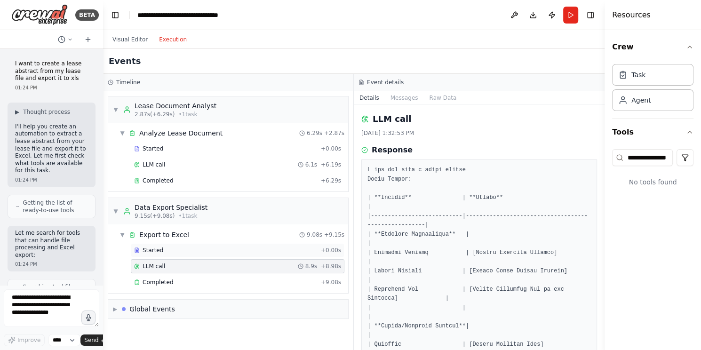
click at [205, 252] on div "Started" at bounding box center [225, 250] width 183 height 8
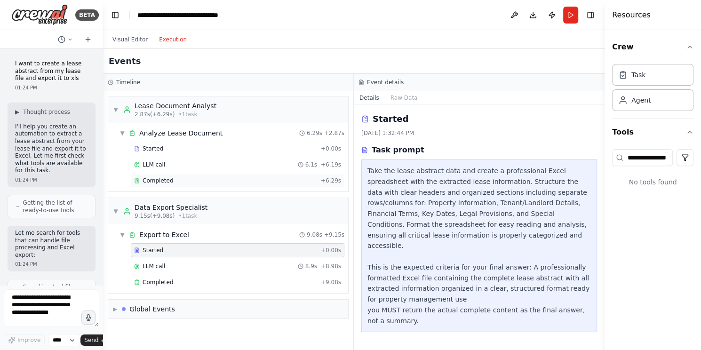
click at [173, 177] on div "Completed" at bounding box center [225, 181] width 183 height 8
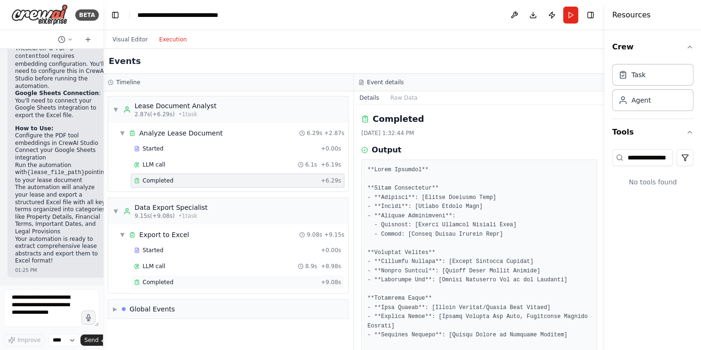
click at [199, 262] on div "Completed" at bounding box center [225, 282] width 183 height 8
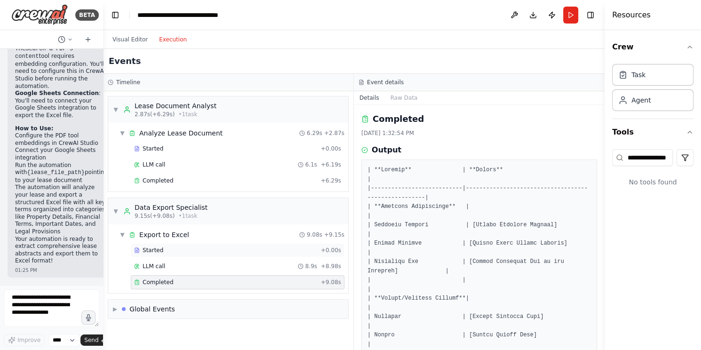
click at [173, 255] on div "Started + 0.00s" at bounding box center [237, 250] width 213 height 14
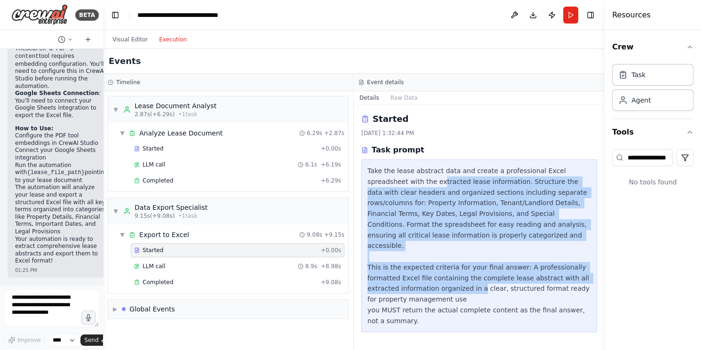
drag, startPoint x: 444, startPoint y: 277, endPoint x: 383, endPoint y: 180, distance: 114.9
click at [383, 181] on div "Take the lease abstract data and create a professional Excel spreadsheet with t…" at bounding box center [478, 246] width 223 height 160
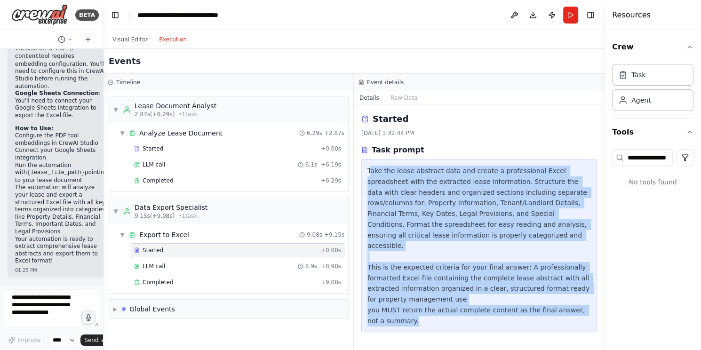
drag, startPoint x: 369, startPoint y: 168, endPoint x: 409, endPoint y: 308, distance: 145.7
click at [409, 262] on div "Take the lease abstract data and create a professional Excel spreadsheet with t…" at bounding box center [478, 246] width 223 height 160
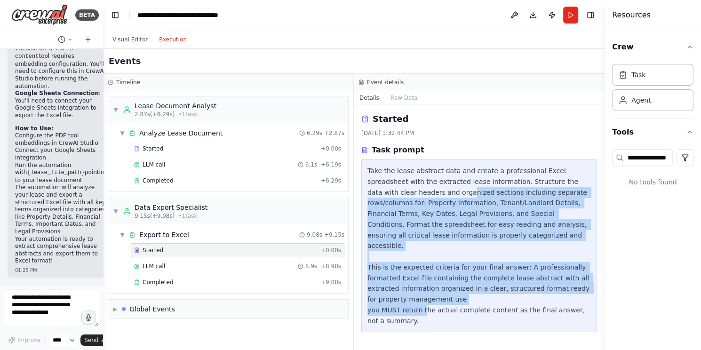
drag, startPoint x: 398, startPoint y: 236, endPoint x: 384, endPoint y: 187, distance: 51.3
click at [380, 186] on div "Take the lease abstract data and create a professional Excel spreadsheet with t…" at bounding box center [478, 246] width 223 height 160
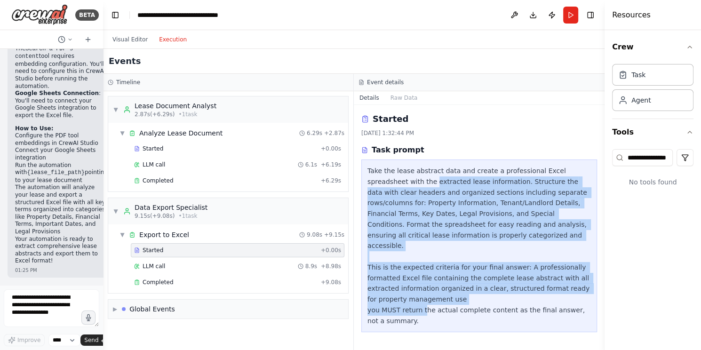
click at [391, 191] on div "Take the lease abstract data and create a professional Excel spreadsheet with t…" at bounding box center [478, 246] width 223 height 160
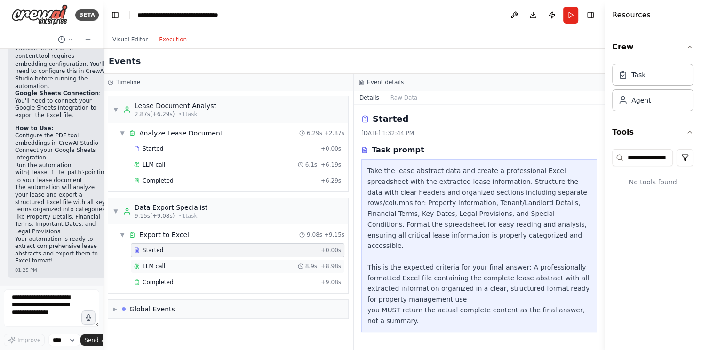
click at [205, 262] on div "LLM call 8.9s + 8.98s" at bounding box center [237, 266] width 207 height 8
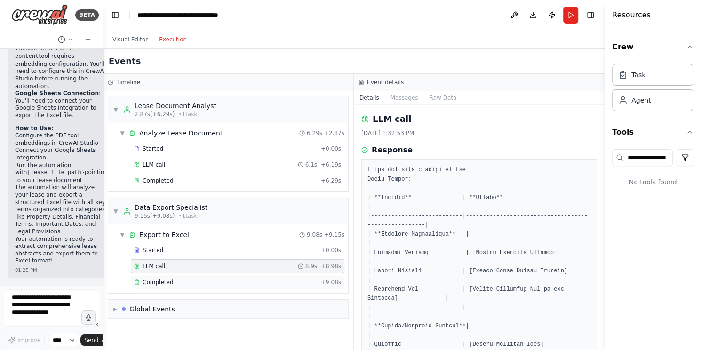
click at [205, 262] on div "Completed" at bounding box center [225, 282] width 183 height 8
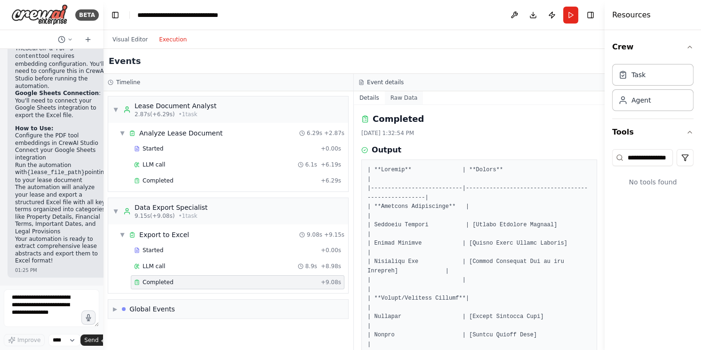
click at [394, 96] on button "Raw Data" at bounding box center [404, 97] width 39 height 13
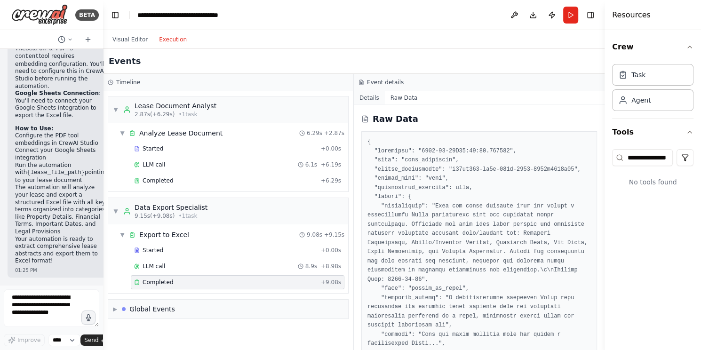
click at [361, 98] on button "Details" at bounding box center [369, 97] width 31 height 13
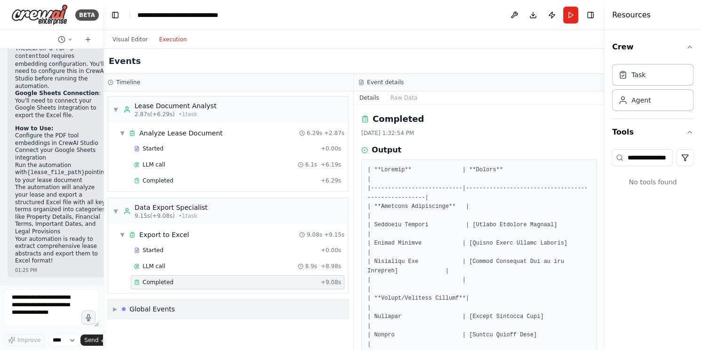
click at [159, 262] on div "Global Events" at bounding box center [152, 308] width 46 height 9
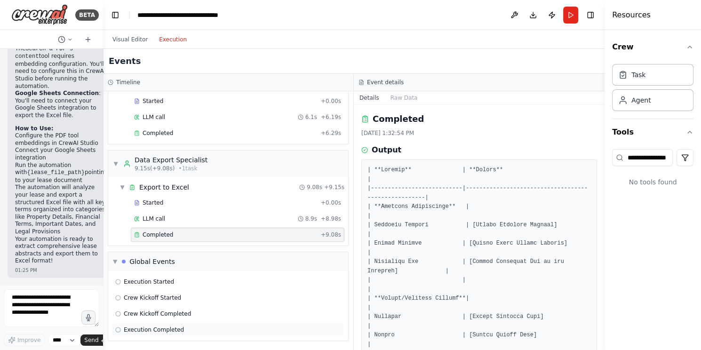
click at [172, 262] on span "Execution Completed" at bounding box center [154, 330] width 60 height 8
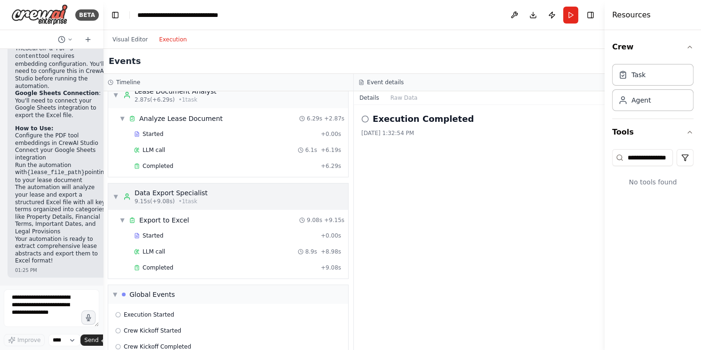
scroll to position [0, 0]
